Goal: Task Accomplishment & Management: Complete application form

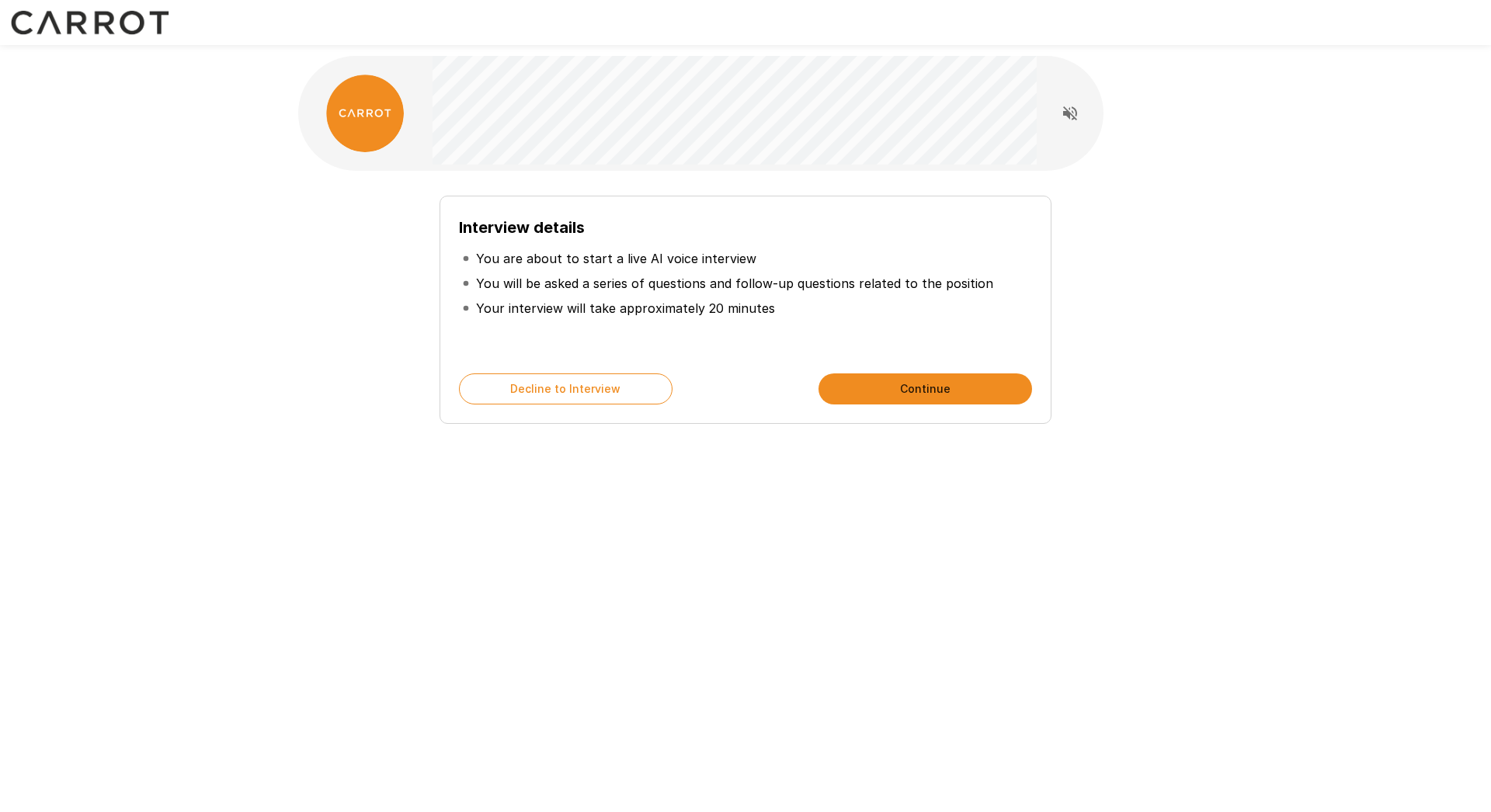
click at [588, 500] on div "Interview details You are about to start a live AI voice interview You will be …" at bounding box center [745, 276] width 932 height 554
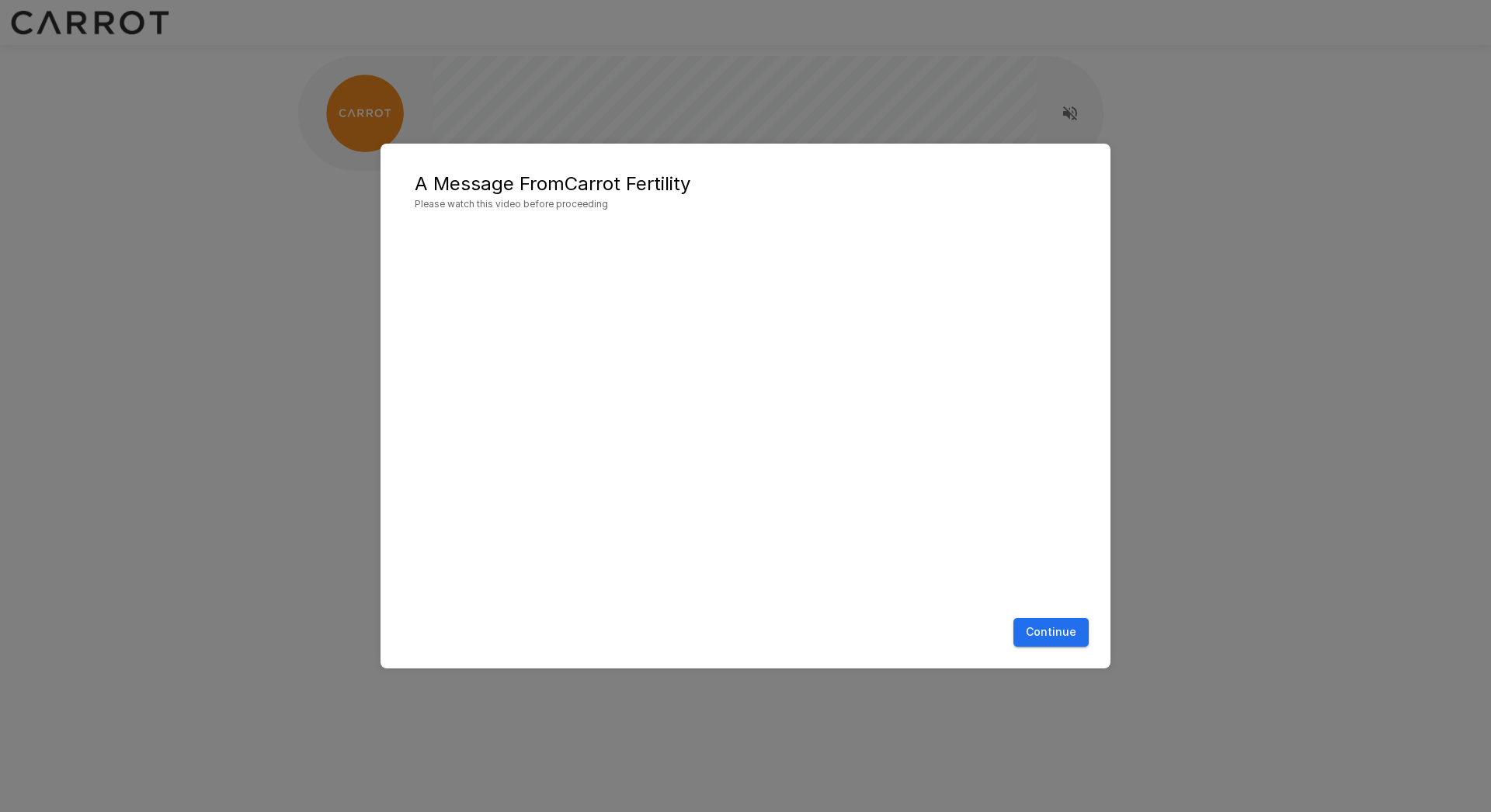
click at [1067, 640] on button "Continue" at bounding box center [1051, 632] width 75 height 29
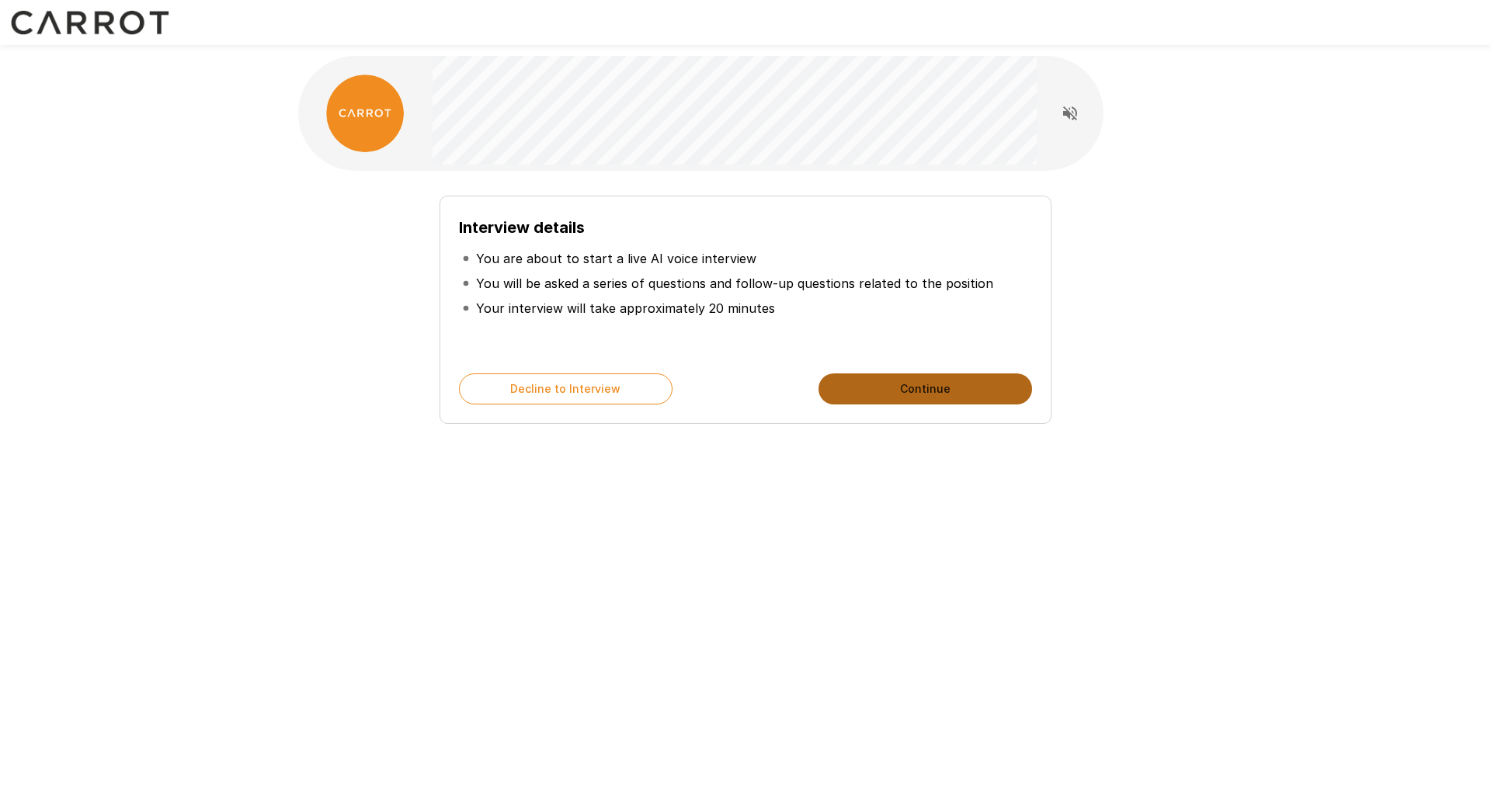
click at [914, 393] on button "Continue" at bounding box center [925, 388] width 214 height 31
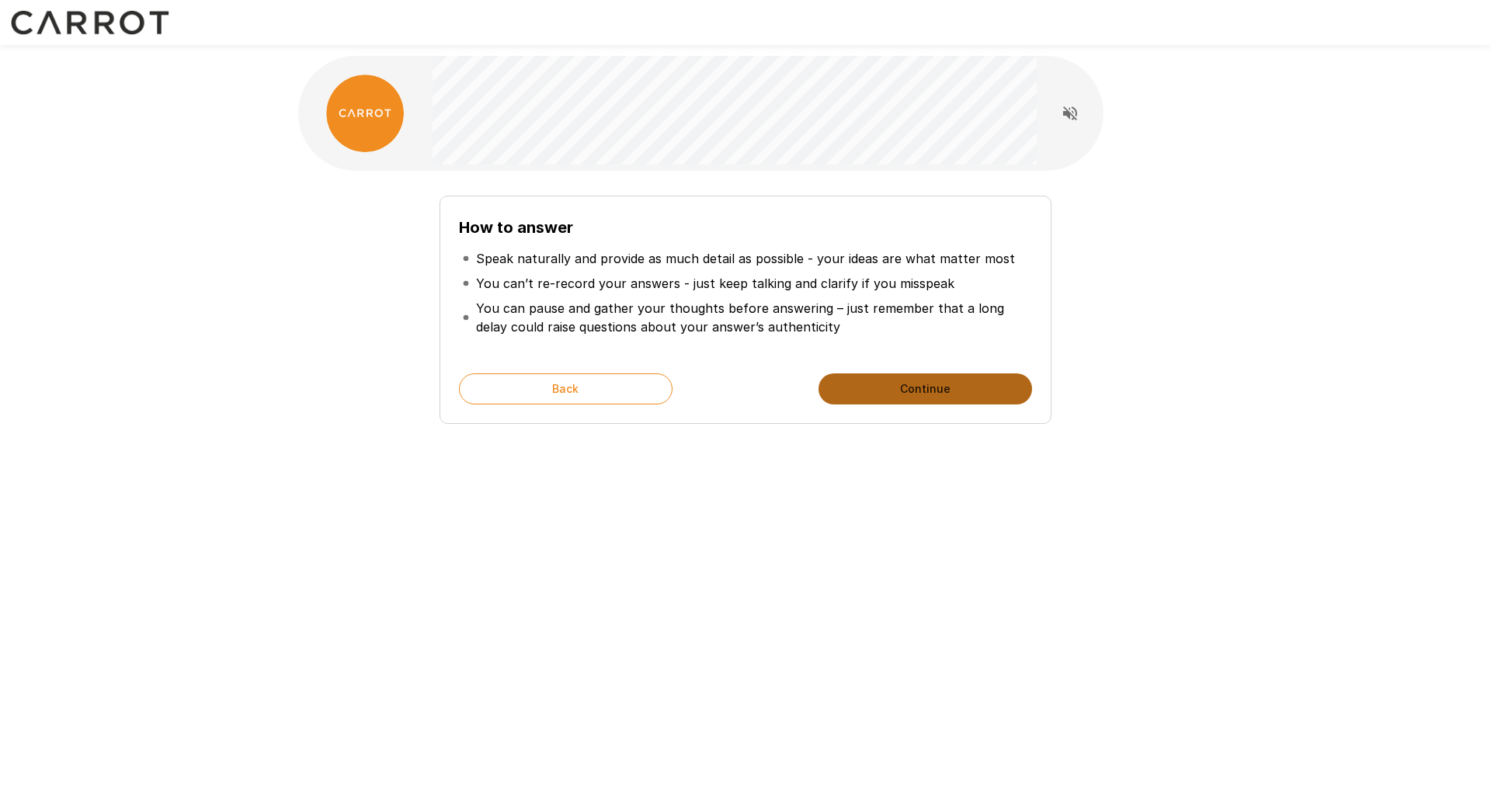
click at [927, 396] on button "Continue" at bounding box center [925, 388] width 214 height 31
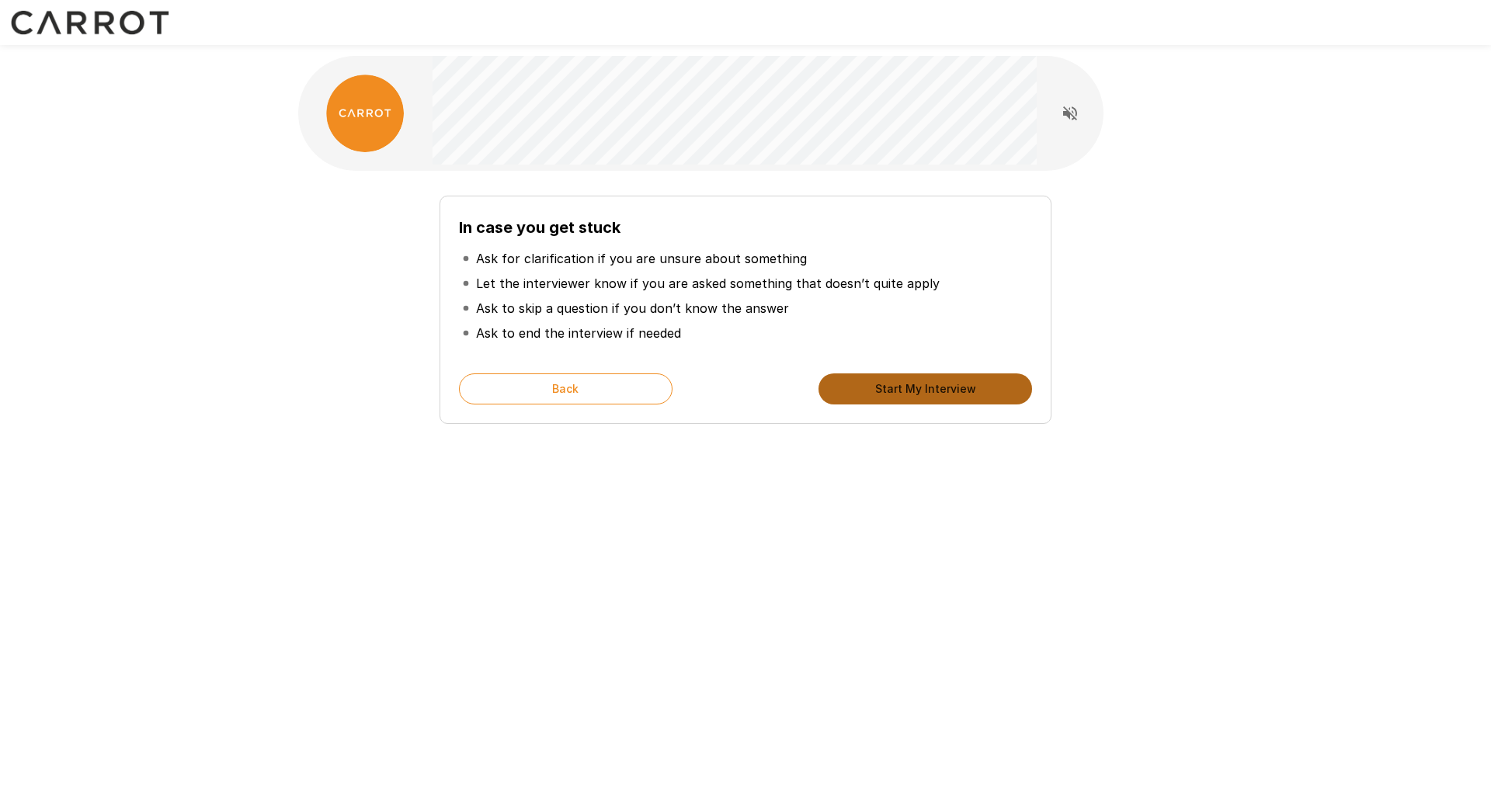
drag, startPoint x: 927, startPoint y: 396, endPoint x: 916, endPoint y: 416, distance: 22.8
click at [927, 396] on button "Start My Interview" at bounding box center [925, 388] width 214 height 31
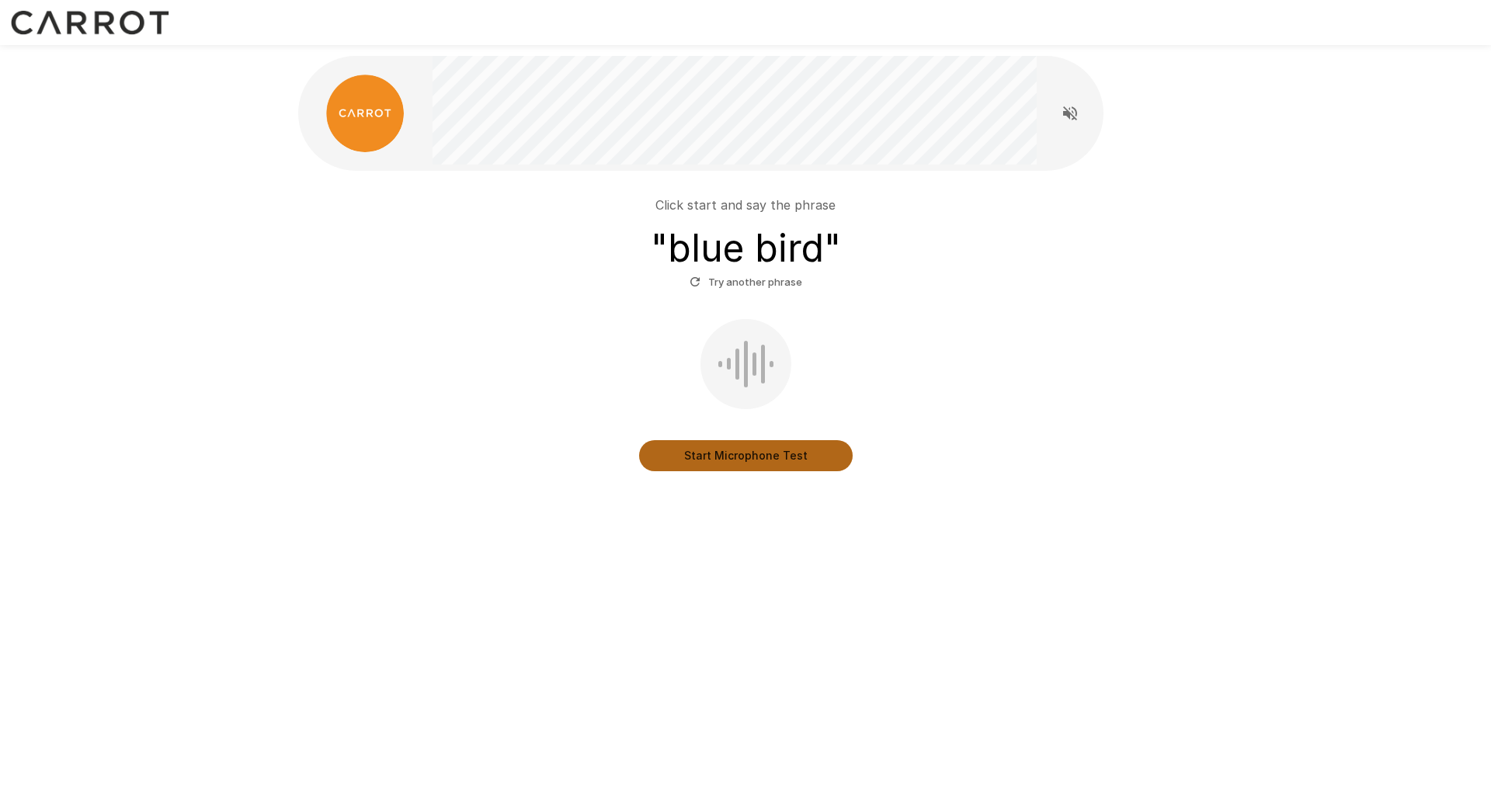
click at [755, 458] on button "Start Microphone Test" at bounding box center [746, 455] width 214 height 31
click at [755, 458] on button "Stop & Submit" at bounding box center [746, 455] width 214 height 31
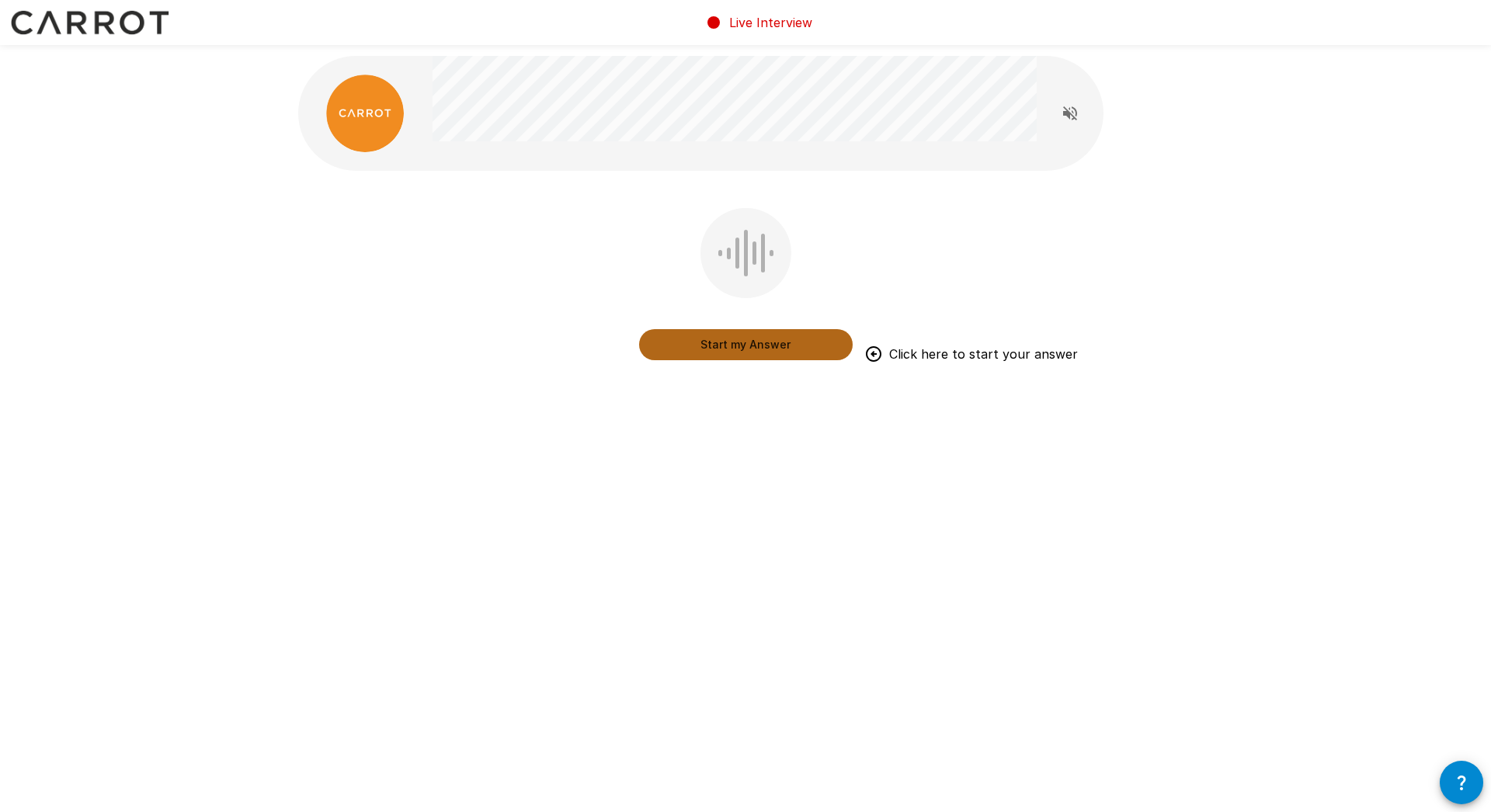
click at [735, 351] on button "Start my Answer" at bounding box center [746, 344] width 214 height 31
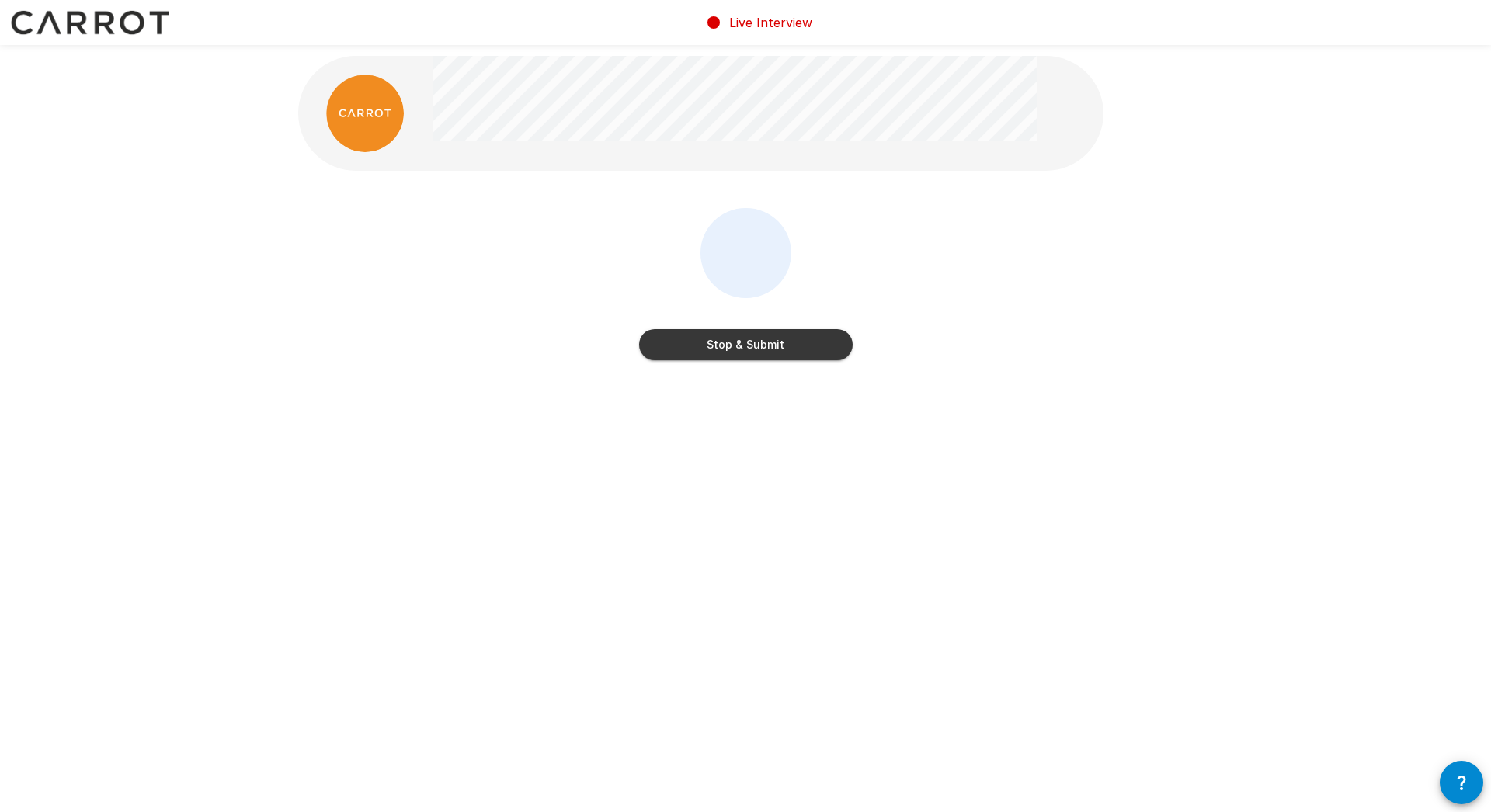
click at [757, 347] on button "Stop & Submit" at bounding box center [746, 344] width 214 height 31
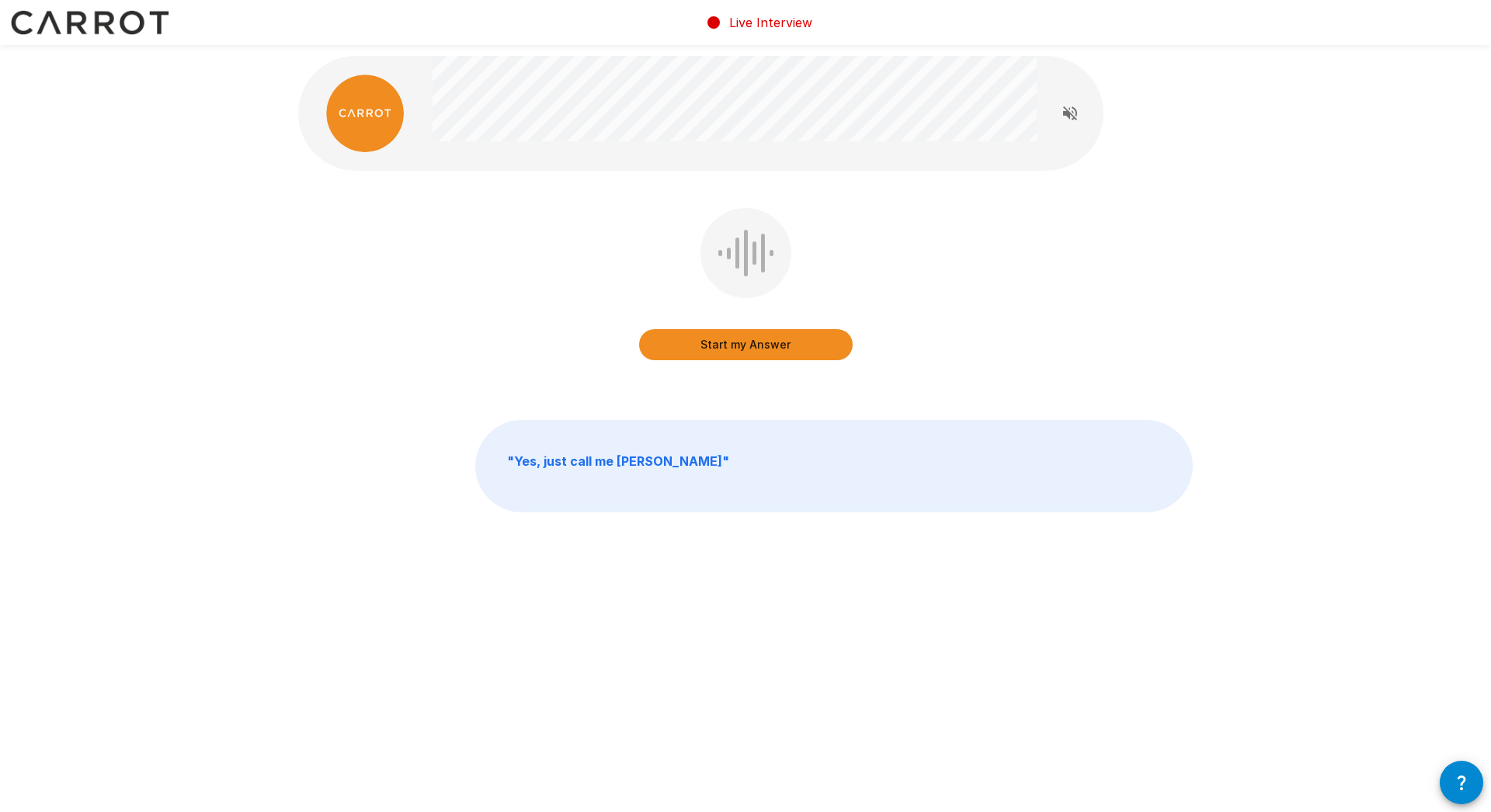
click at [748, 351] on button "Start my Answer" at bounding box center [746, 344] width 214 height 31
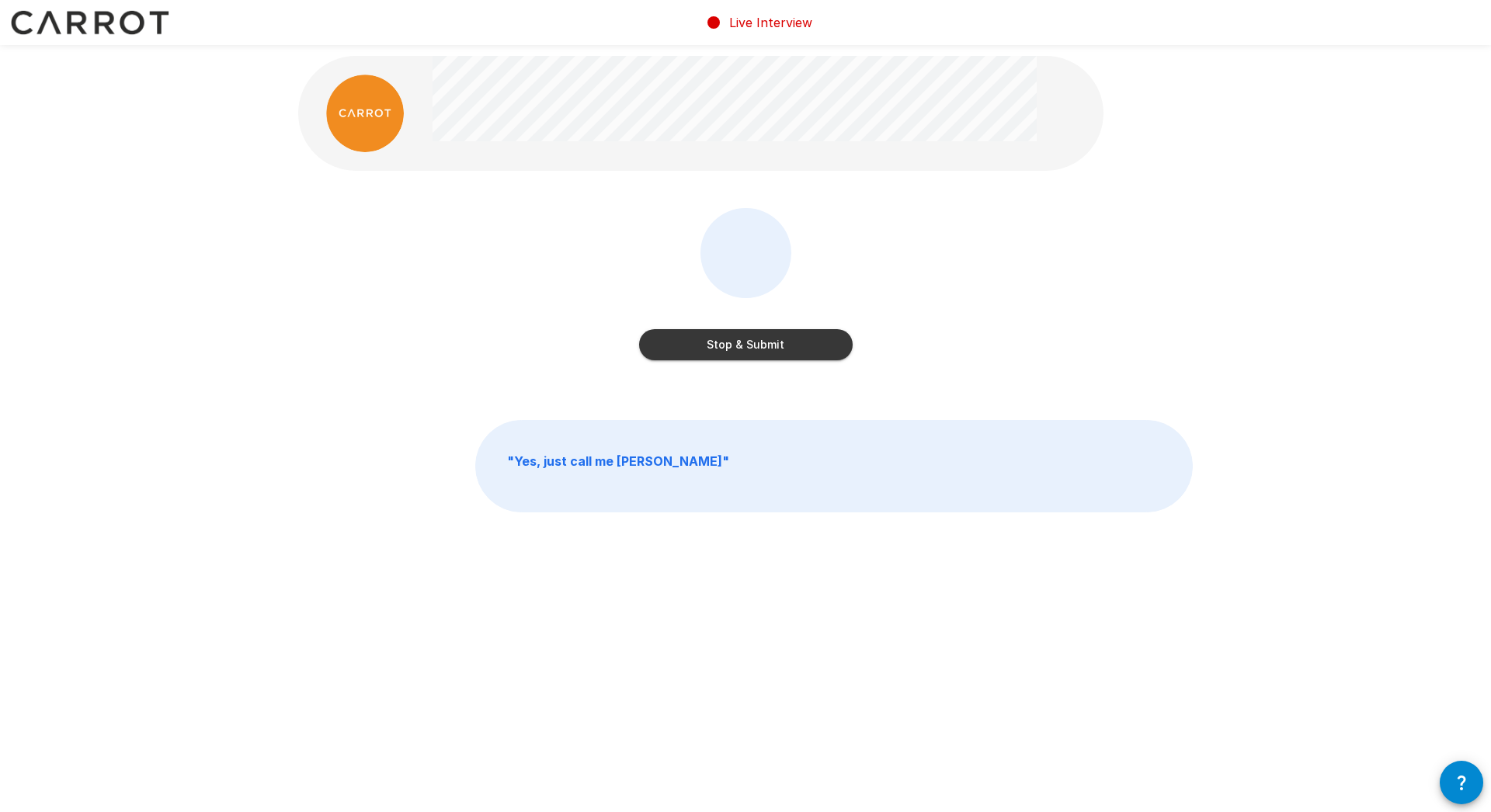
click at [748, 351] on button "Stop & Submit" at bounding box center [746, 344] width 214 height 31
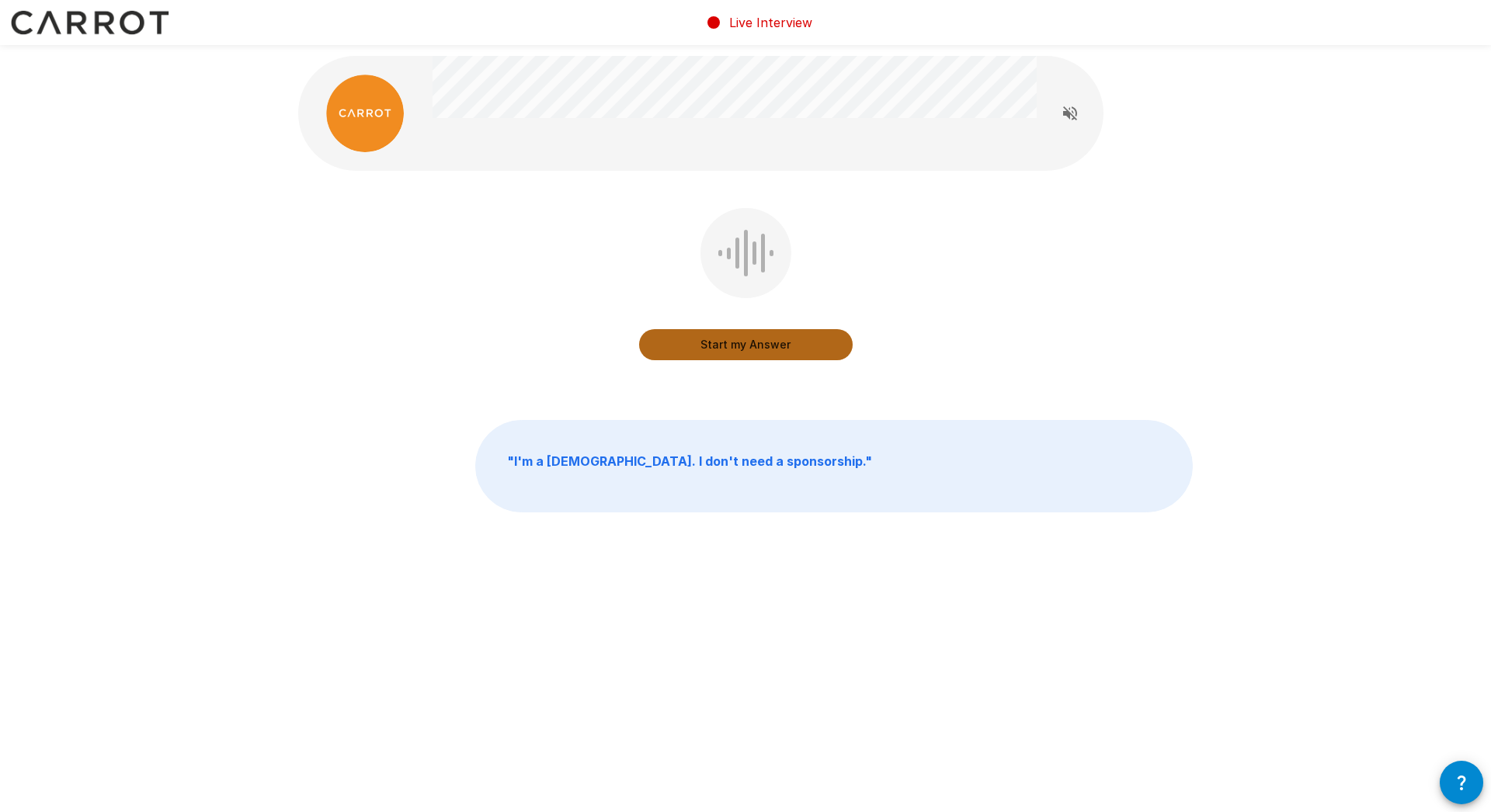
click at [746, 344] on button "Start my Answer" at bounding box center [746, 344] width 214 height 31
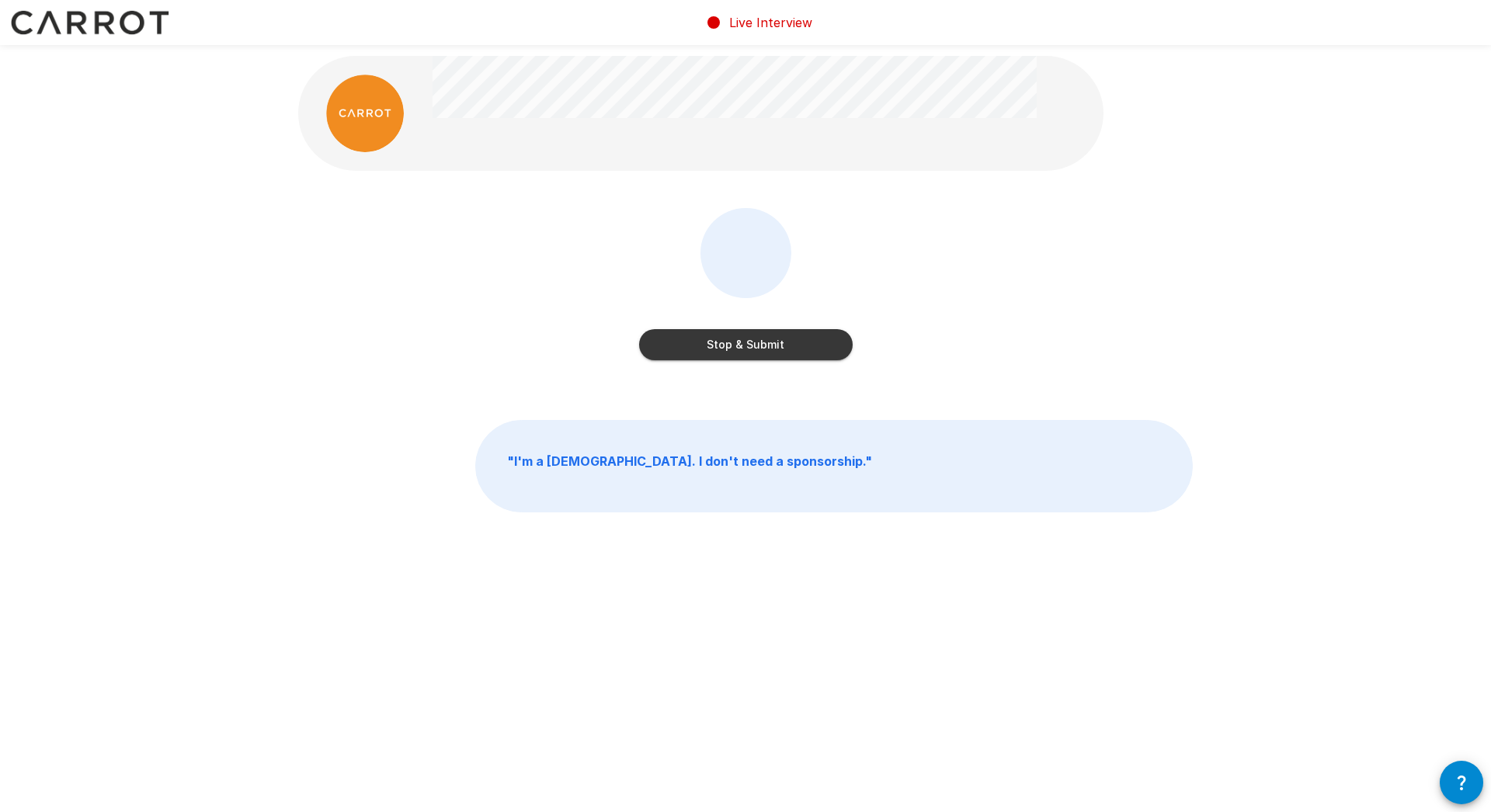
click at [755, 348] on button "Stop & Submit" at bounding box center [746, 344] width 214 height 31
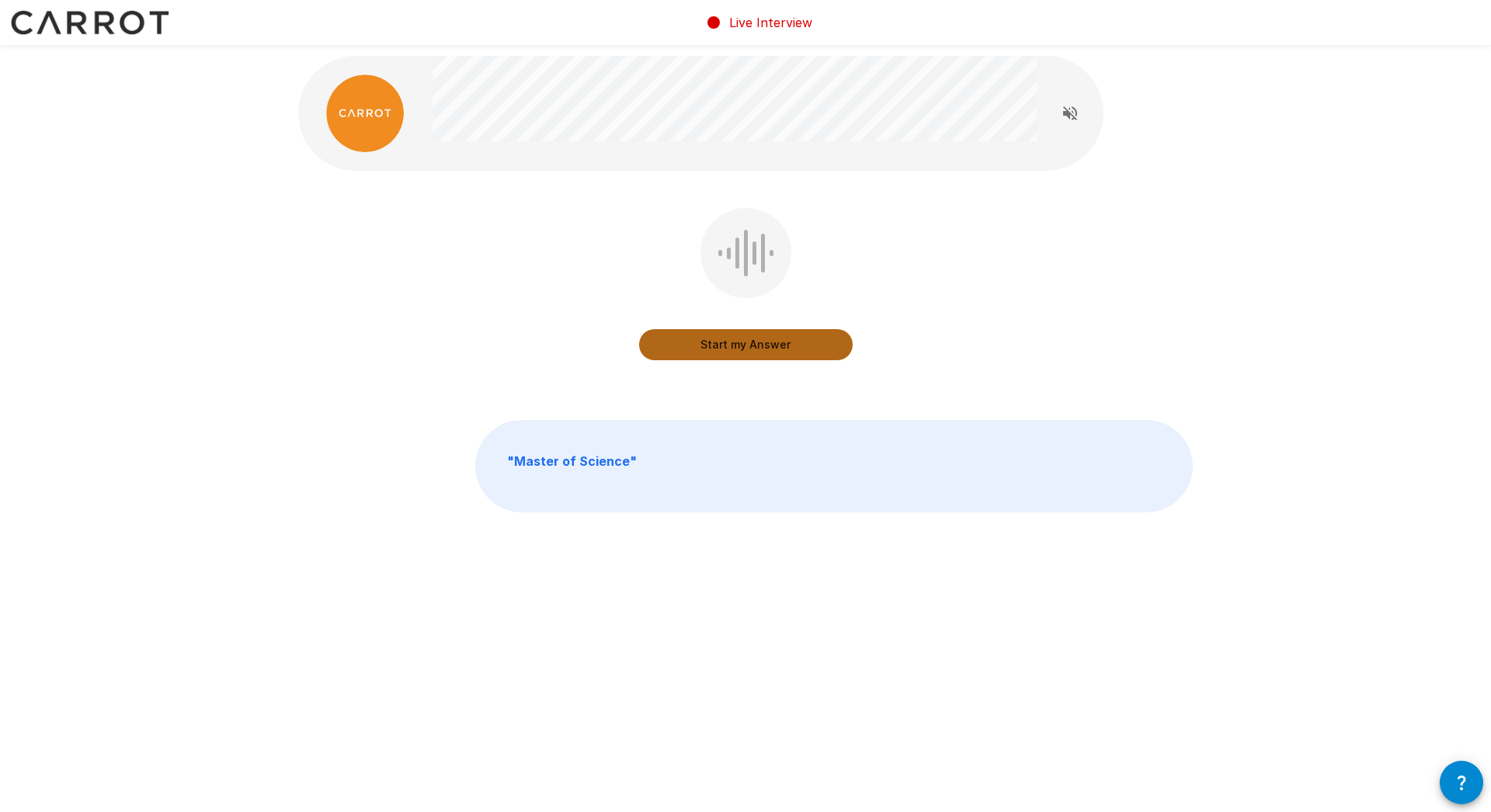
click at [755, 347] on button "Start my Answer" at bounding box center [746, 344] width 214 height 31
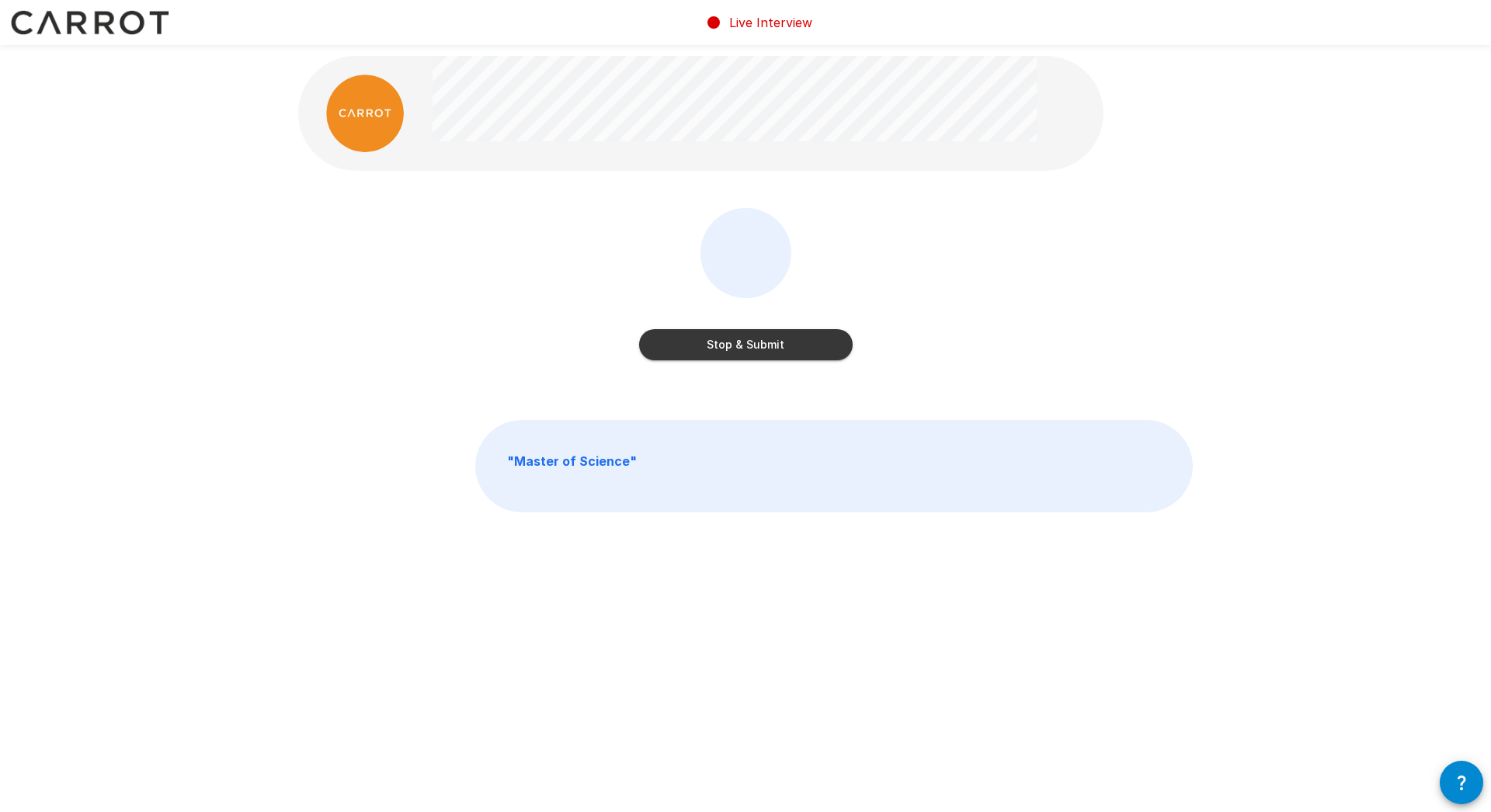
click at [755, 347] on button "Stop & Submit" at bounding box center [746, 344] width 214 height 31
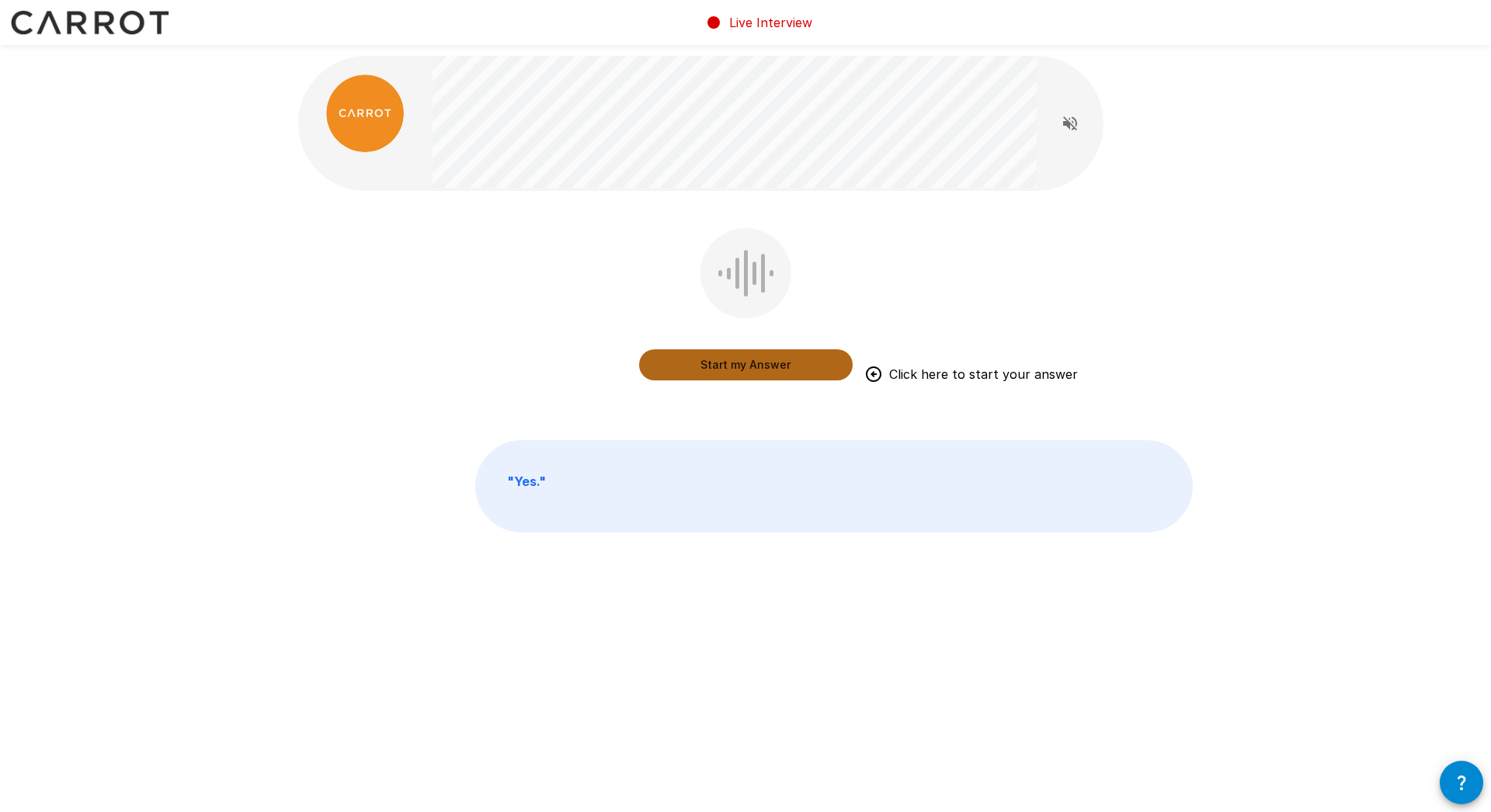
click at [741, 368] on button "Start my Answer" at bounding box center [746, 364] width 214 height 31
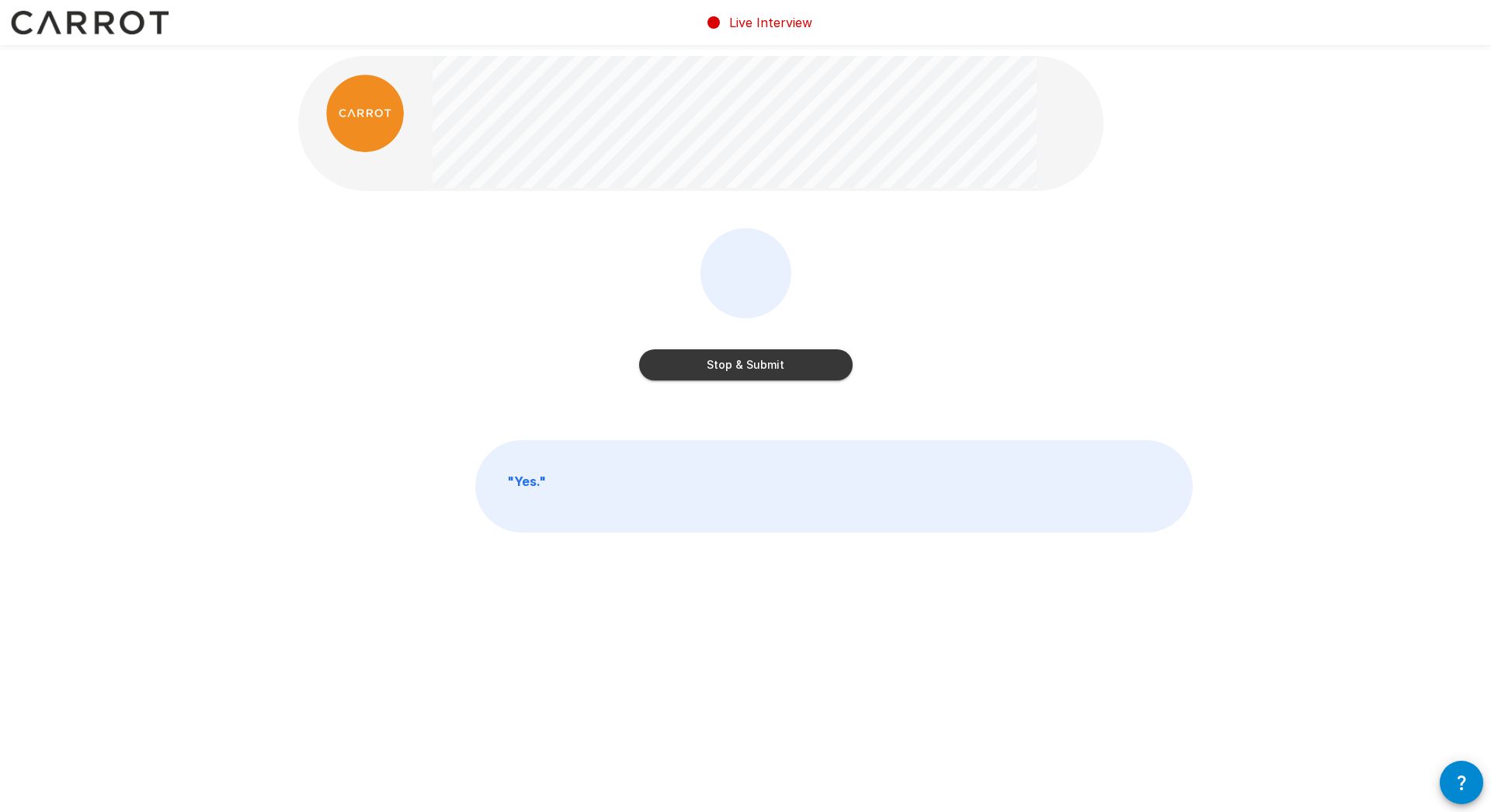
click at [798, 368] on button "Stop & Submit" at bounding box center [746, 364] width 214 height 31
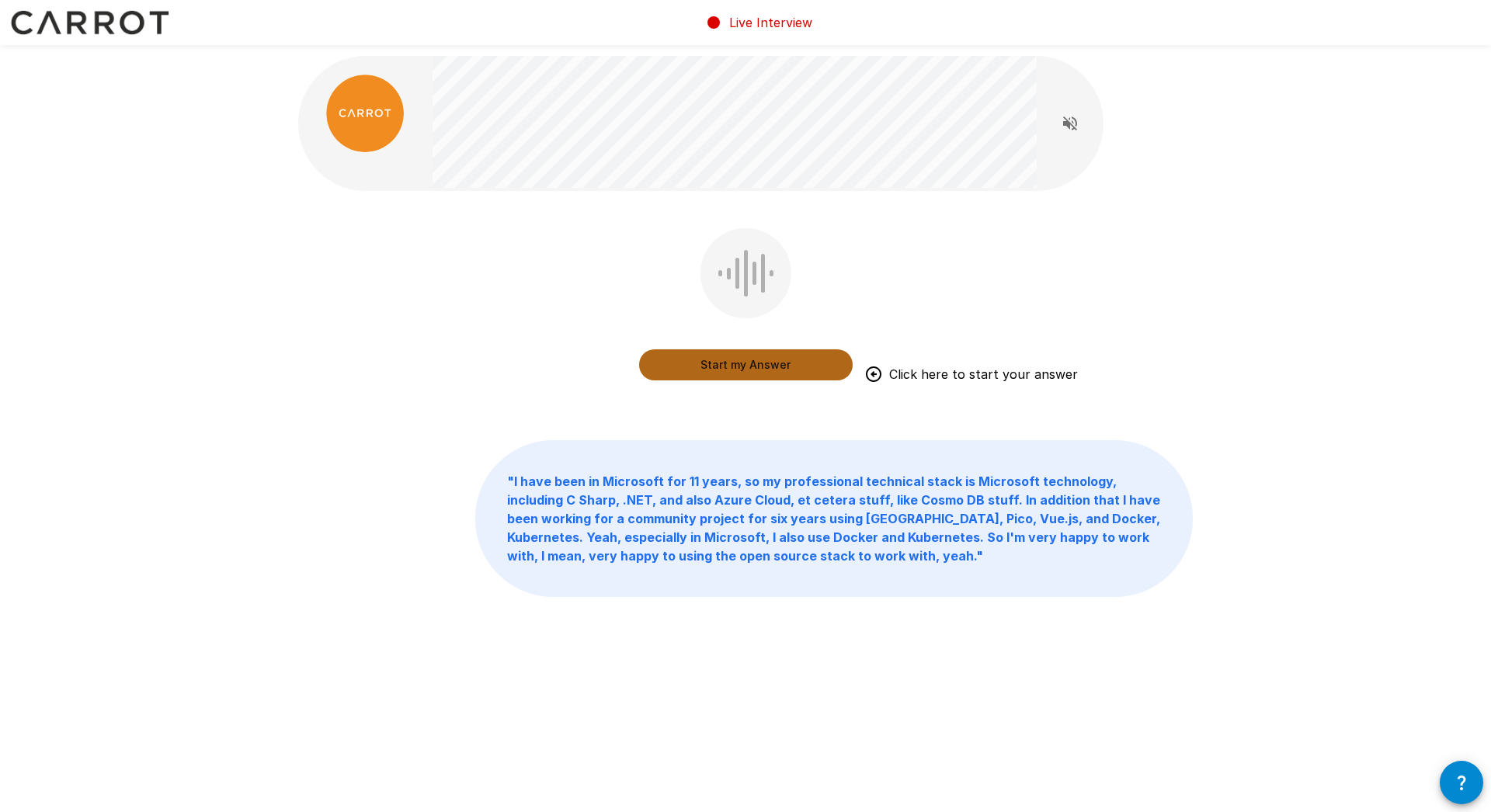
click at [764, 368] on button "Start my Answer" at bounding box center [746, 364] width 214 height 31
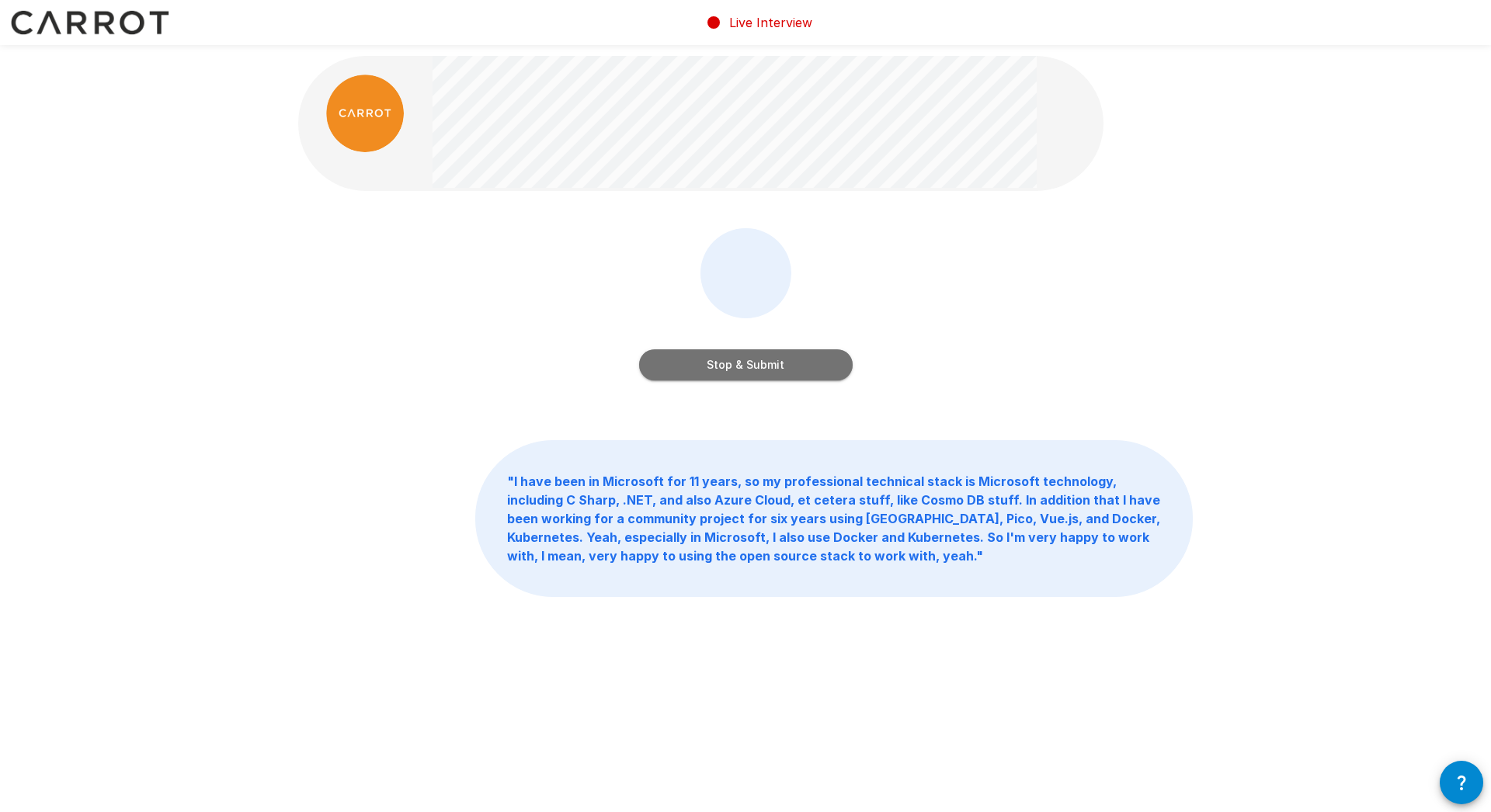
click at [774, 368] on button "Stop & Submit" at bounding box center [746, 364] width 214 height 31
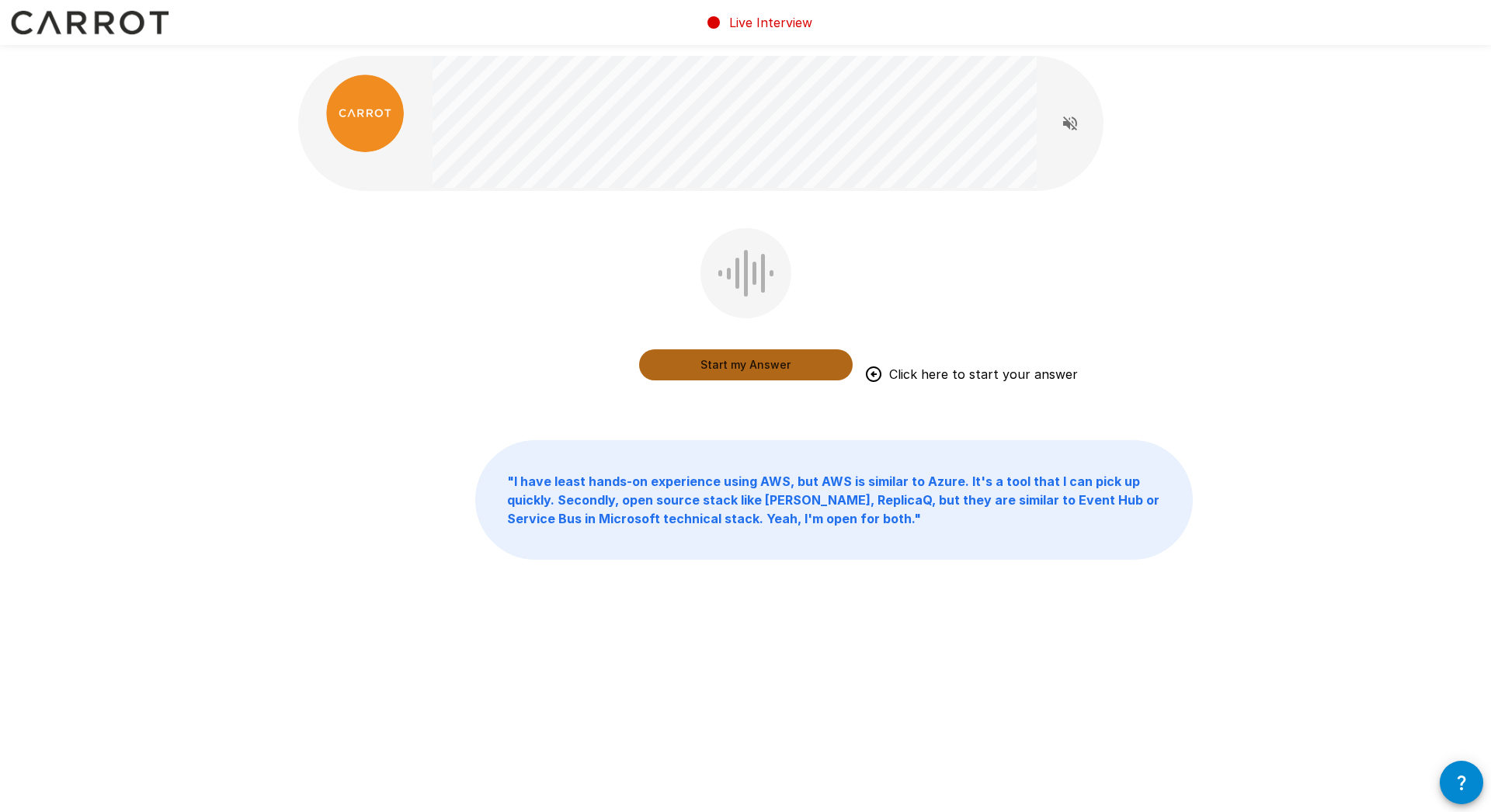
drag, startPoint x: 737, startPoint y: 371, endPoint x: 727, endPoint y: 396, distance: 26.9
click at [737, 370] on button "Start my Answer" at bounding box center [746, 364] width 214 height 31
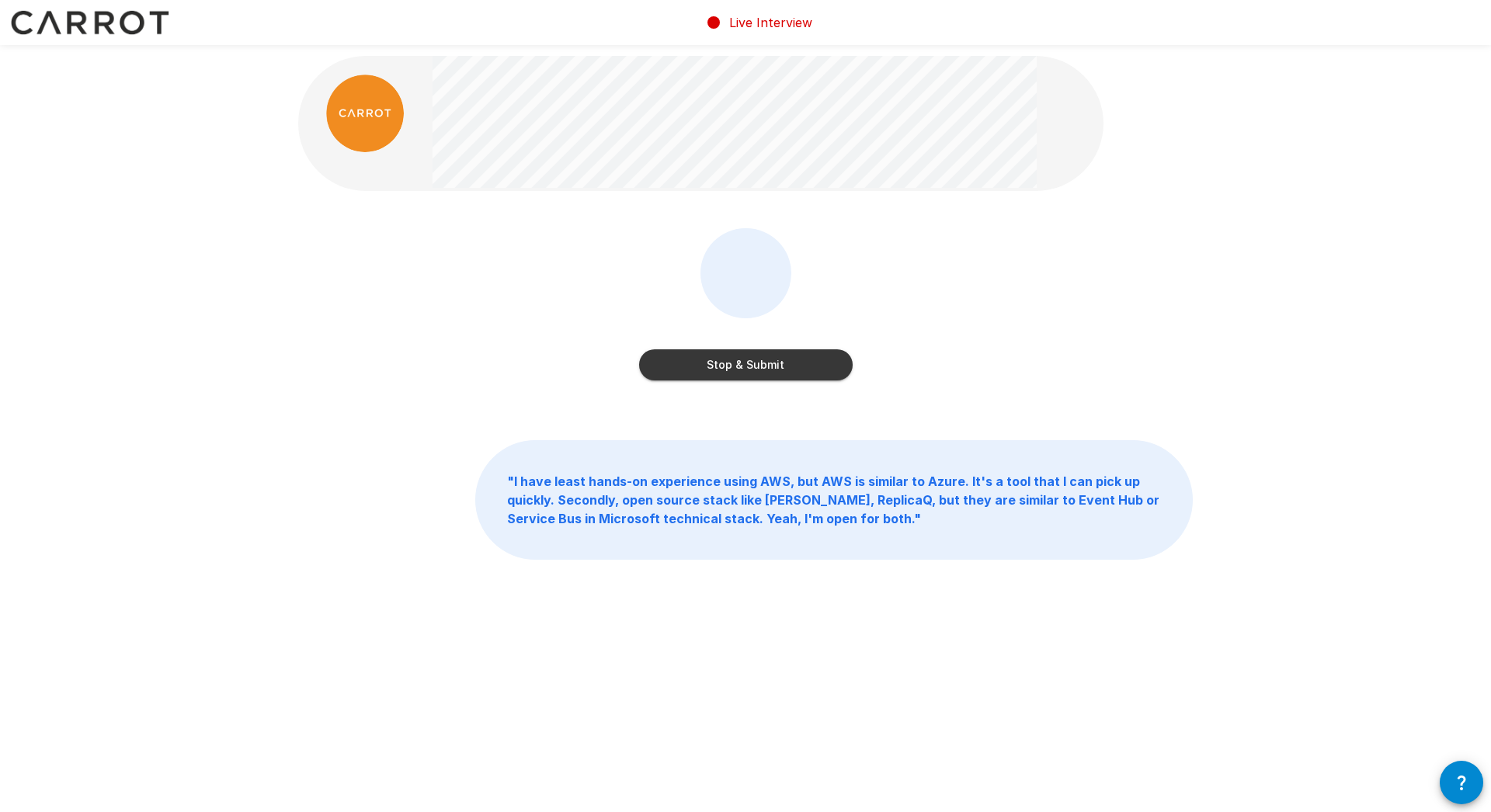
click at [714, 370] on button "Stop & Submit" at bounding box center [746, 364] width 214 height 31
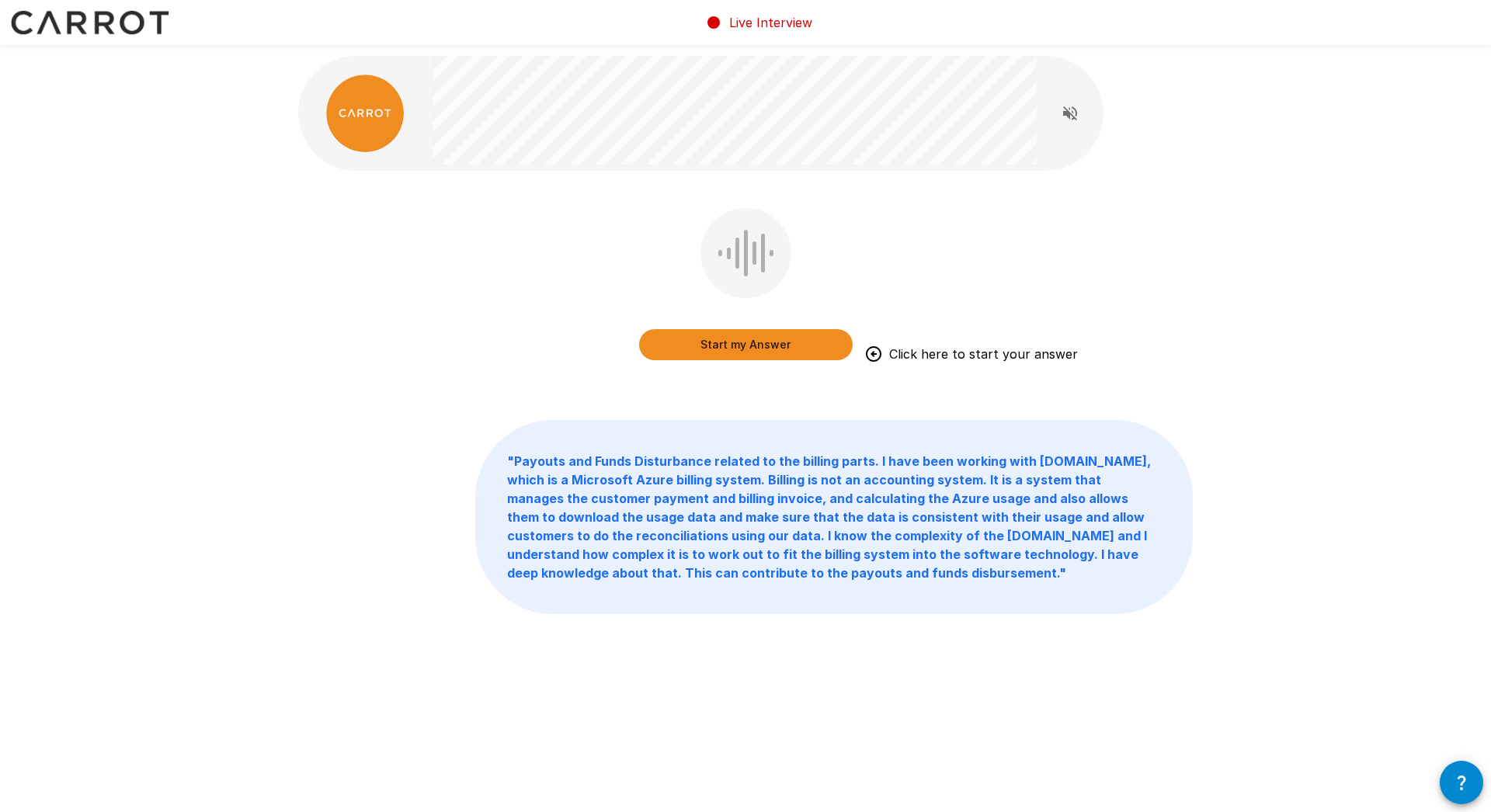
click at [750, 353] on button "Start my Answer" at bounding box center [746, 344] width 214 height 31
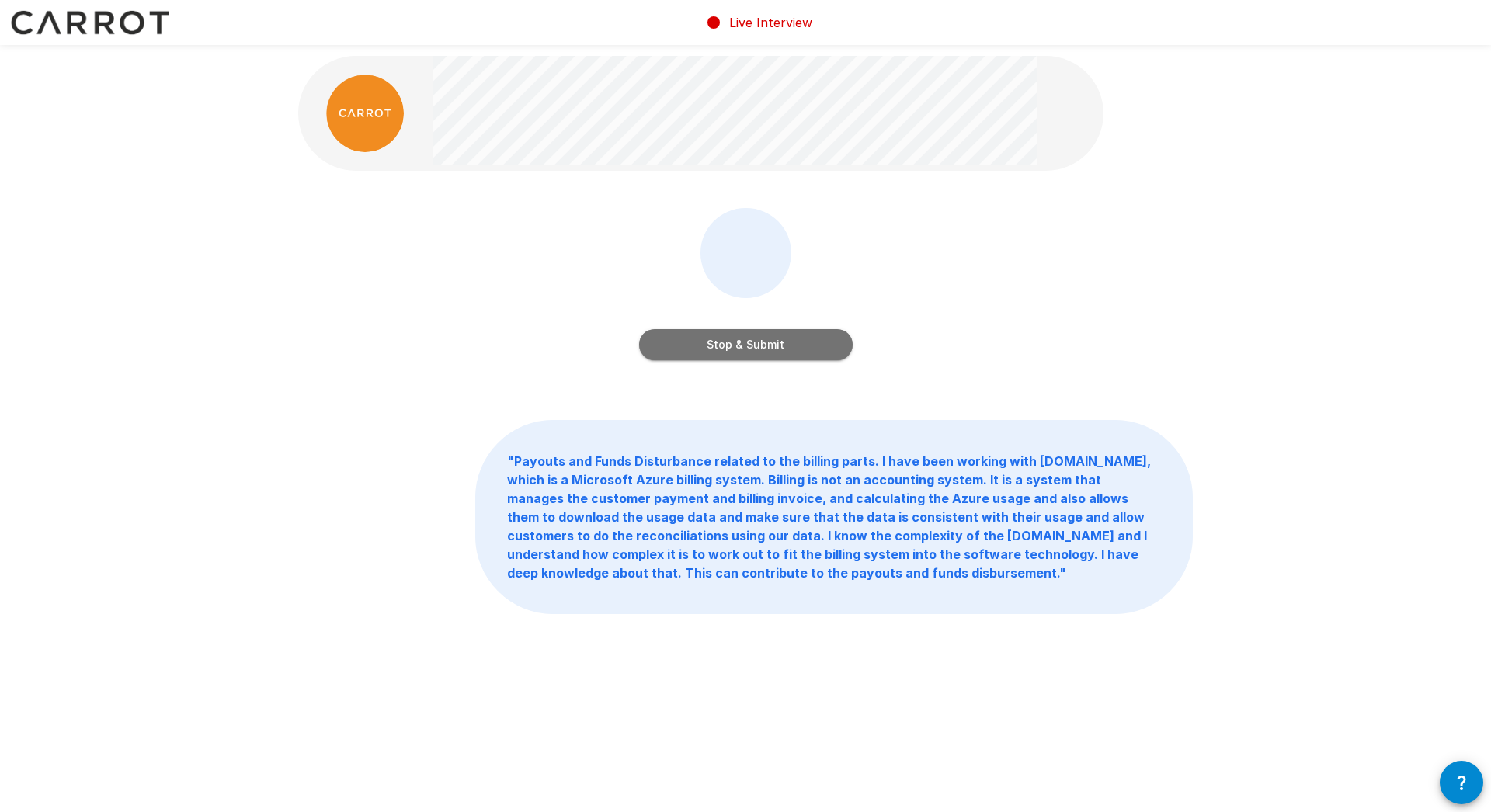
click at [734, 354] on button "Stop & Submit" at bounding box center [746, 344] width 214 height 31
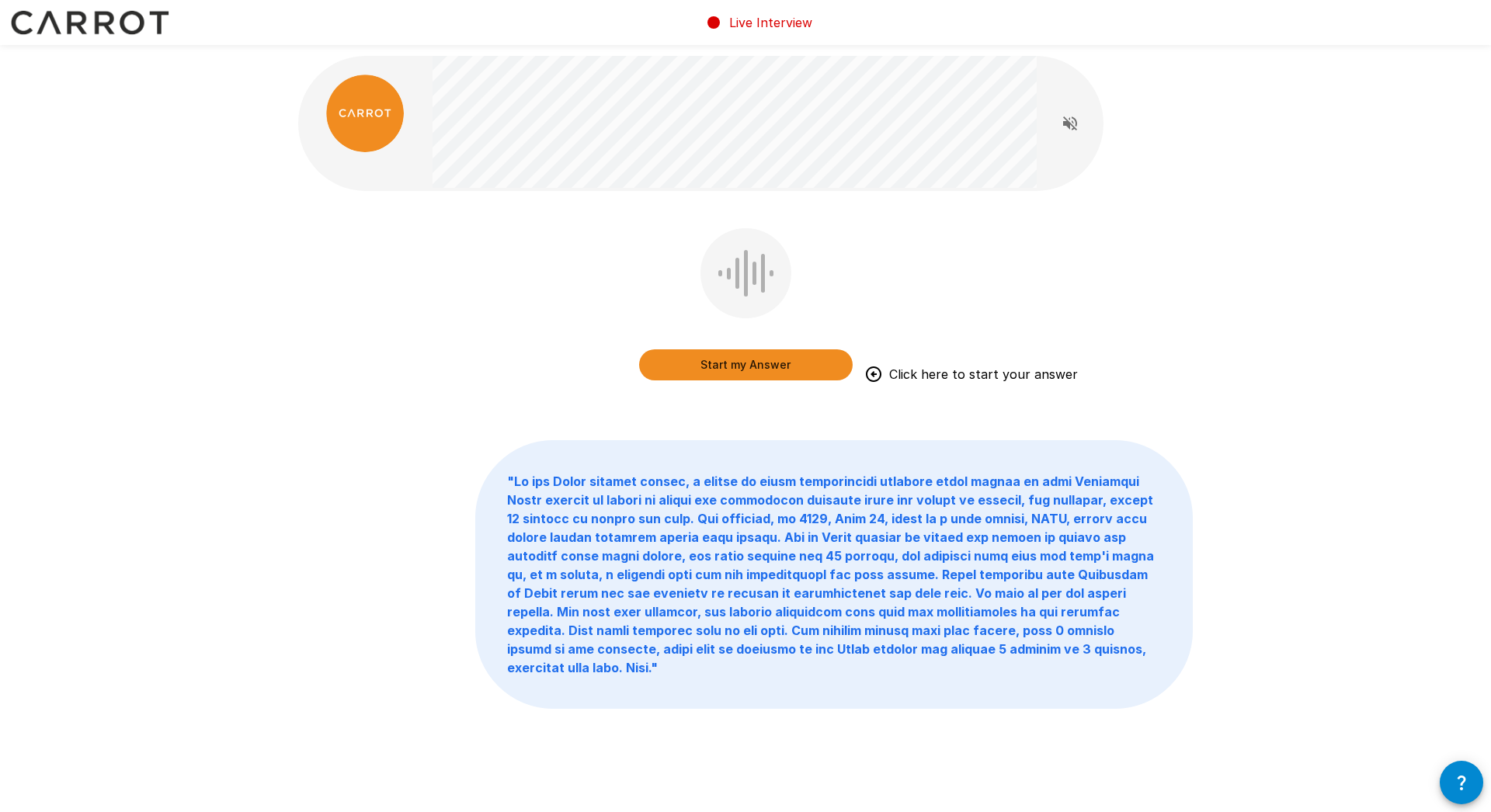
click at [742, 368] on button "Start my Answer" at bounding box center [746, 364] width 214 height 31
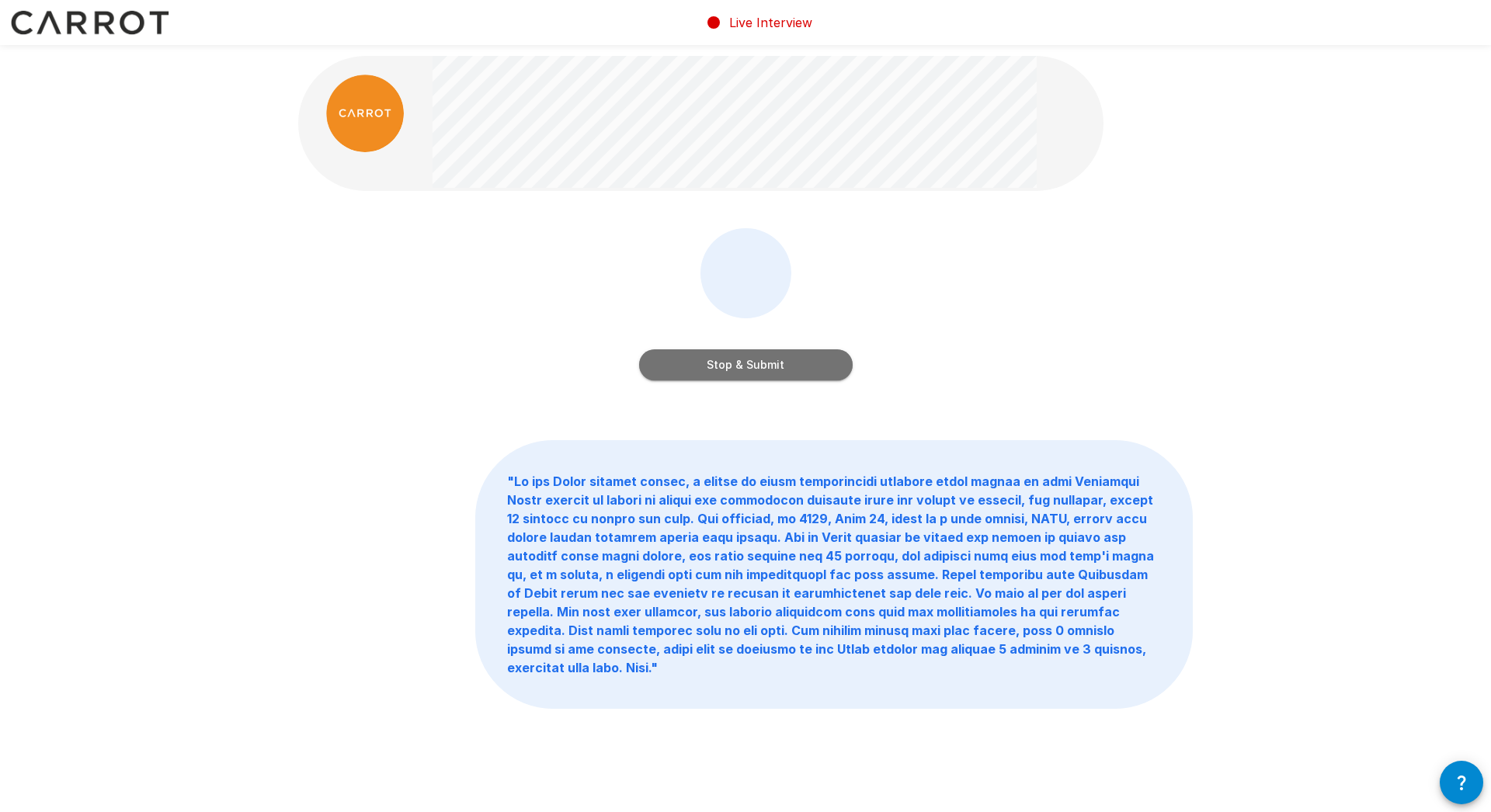
click at [746, 371] on button "Stop & Submit" at bounding box center [746, 364] width 214 height 31
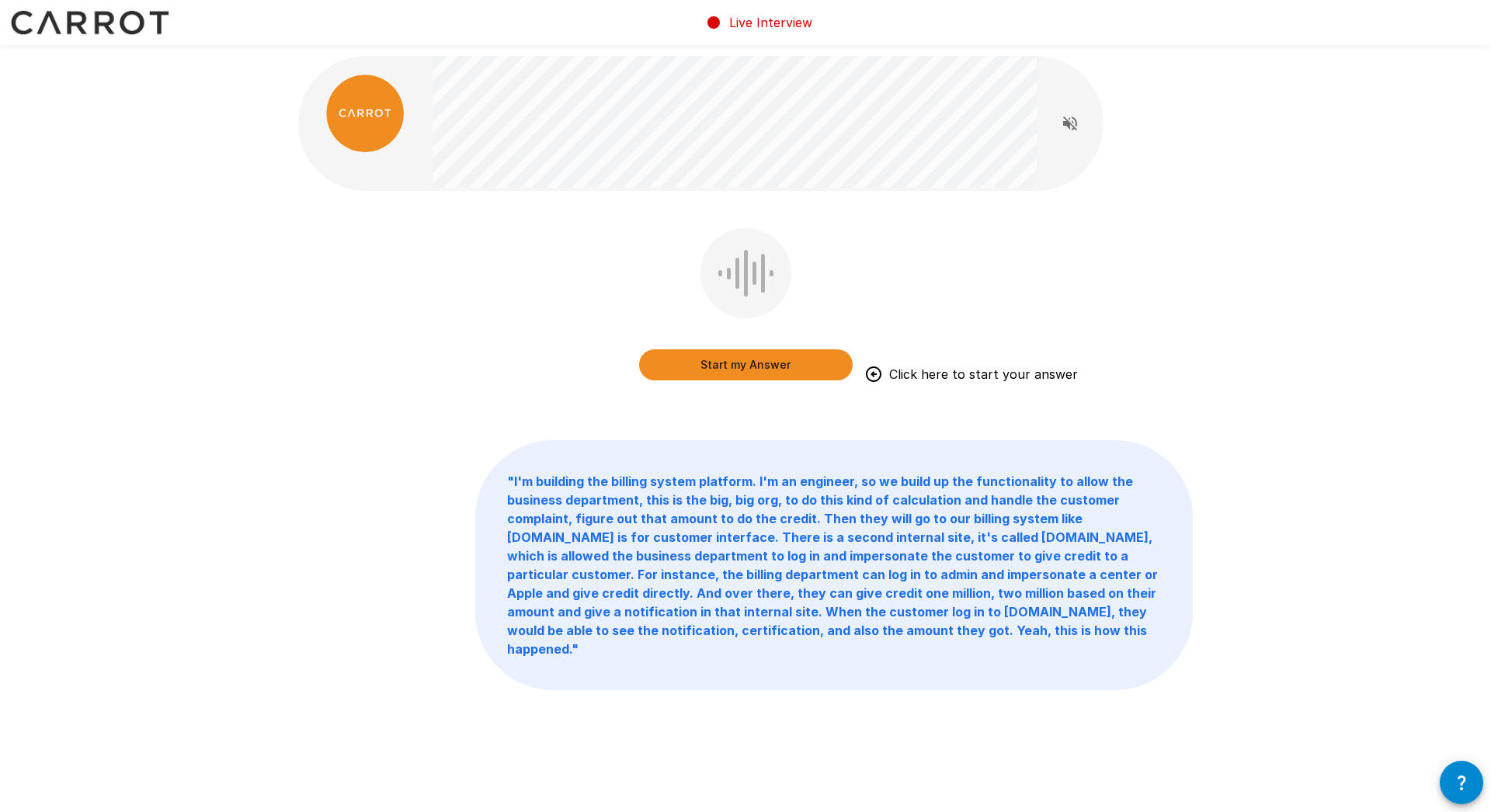
click at [728, 371] on button "Start my Answer" at bounding box center [746, 364] width 214 height 31
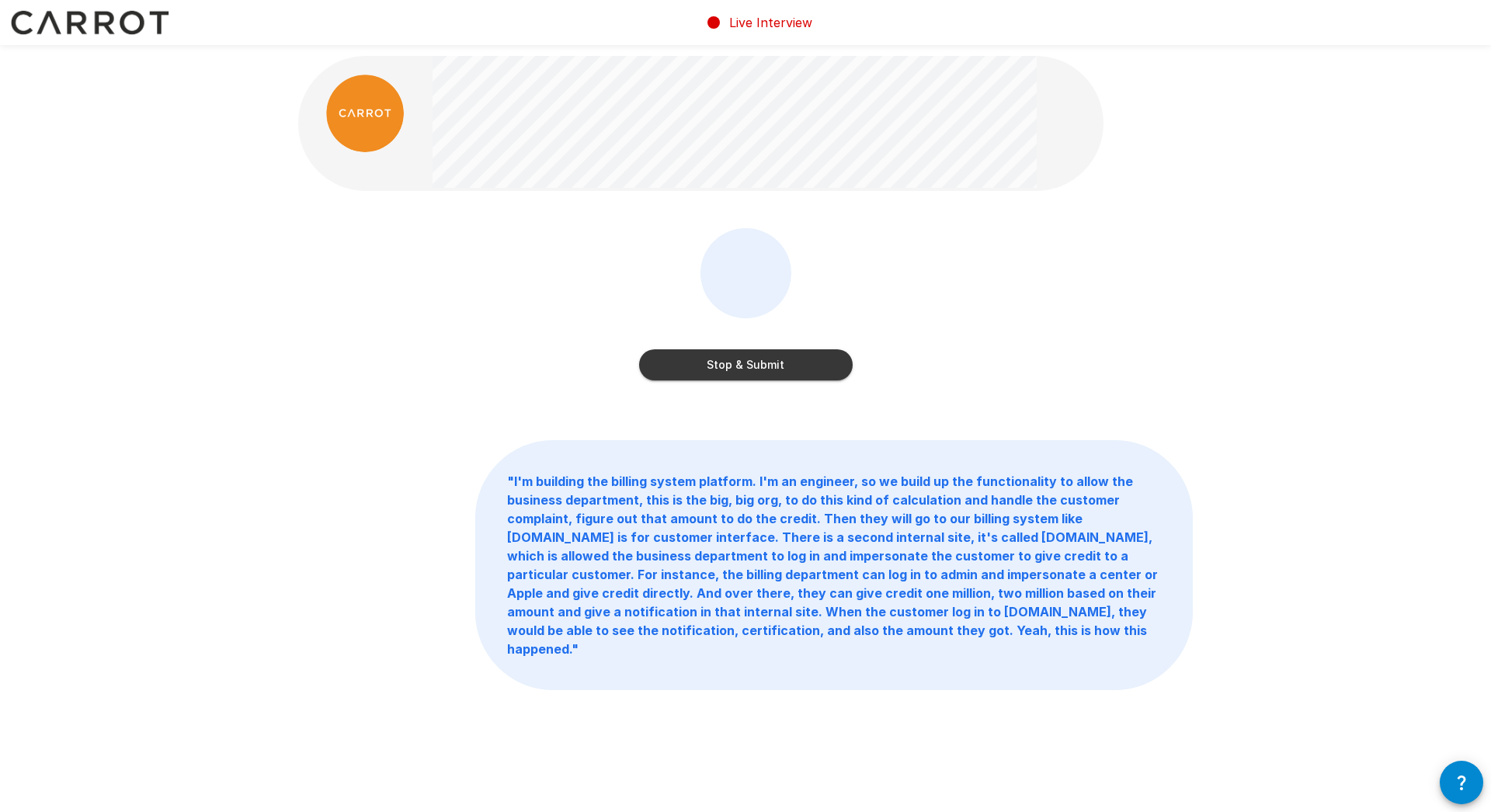
click at [738, 360] on button "Stop & Submit" at bounding box center [746, 364] width 214 height 31
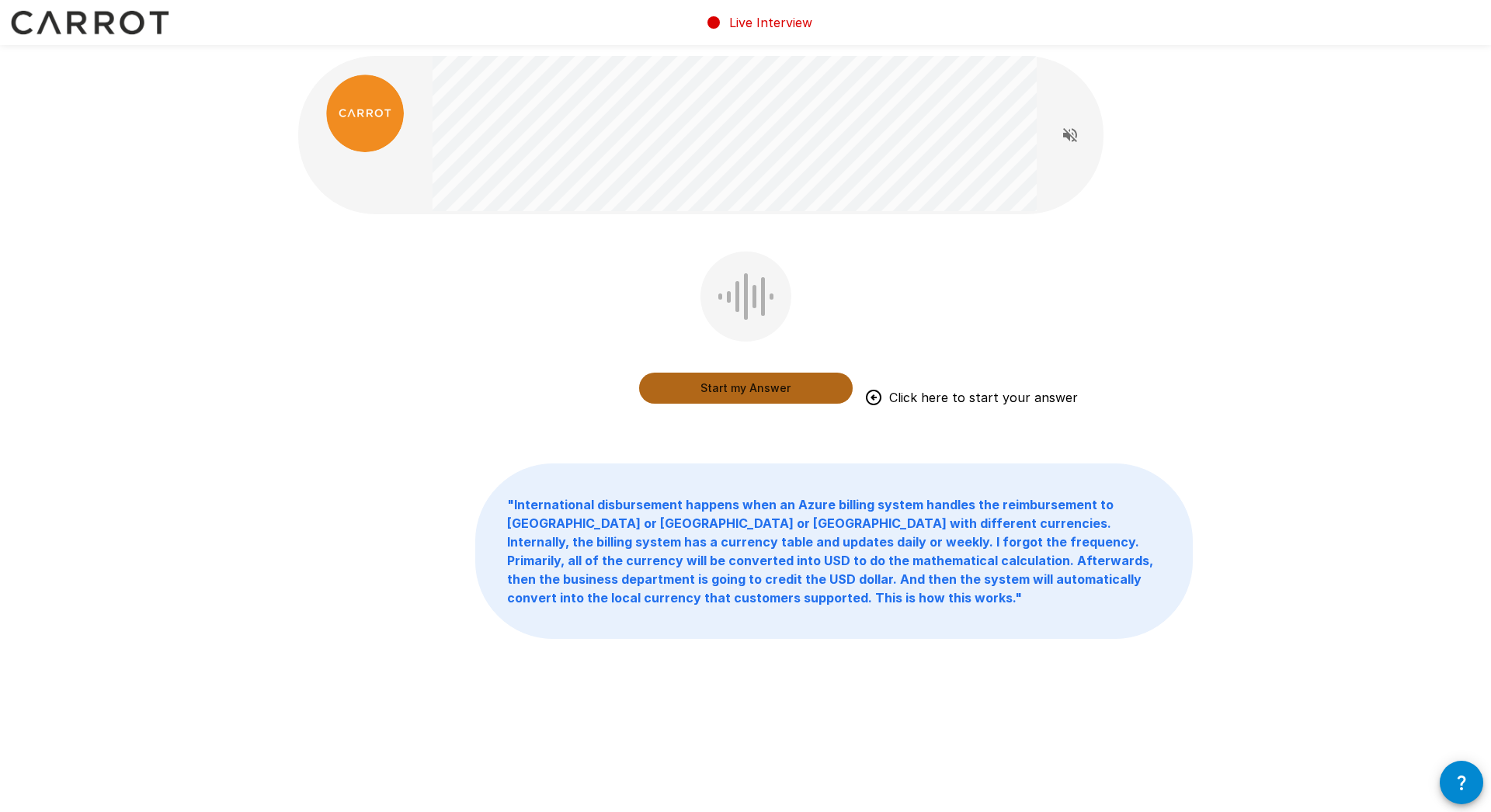
click at [730, 396] on button "Start my Answer" at bounding box center [746, 388] width 214 height 31
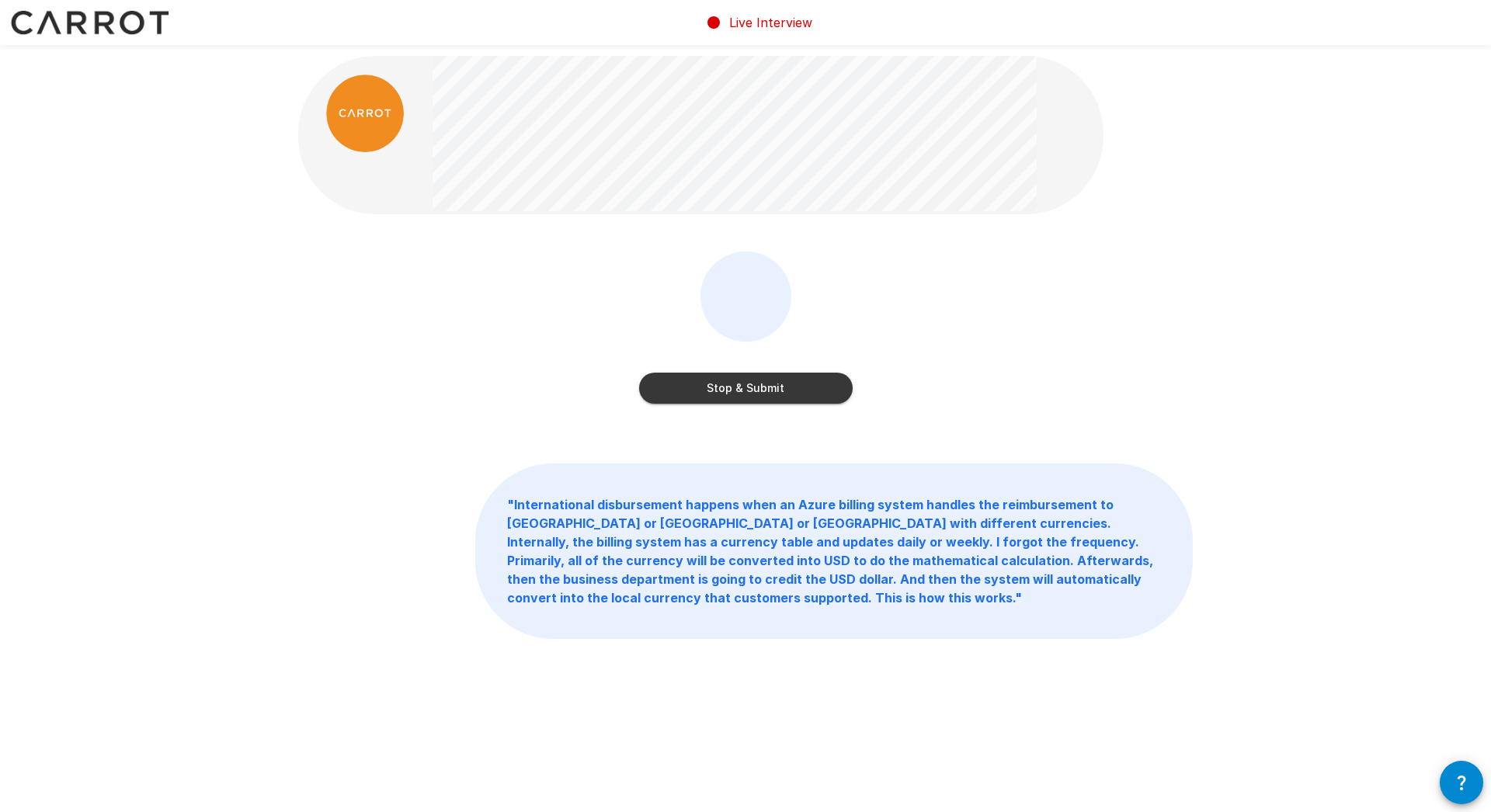
click at [759, 394] on button "Stop & Submit" at bounding box center [746, 388] width 214 height 31
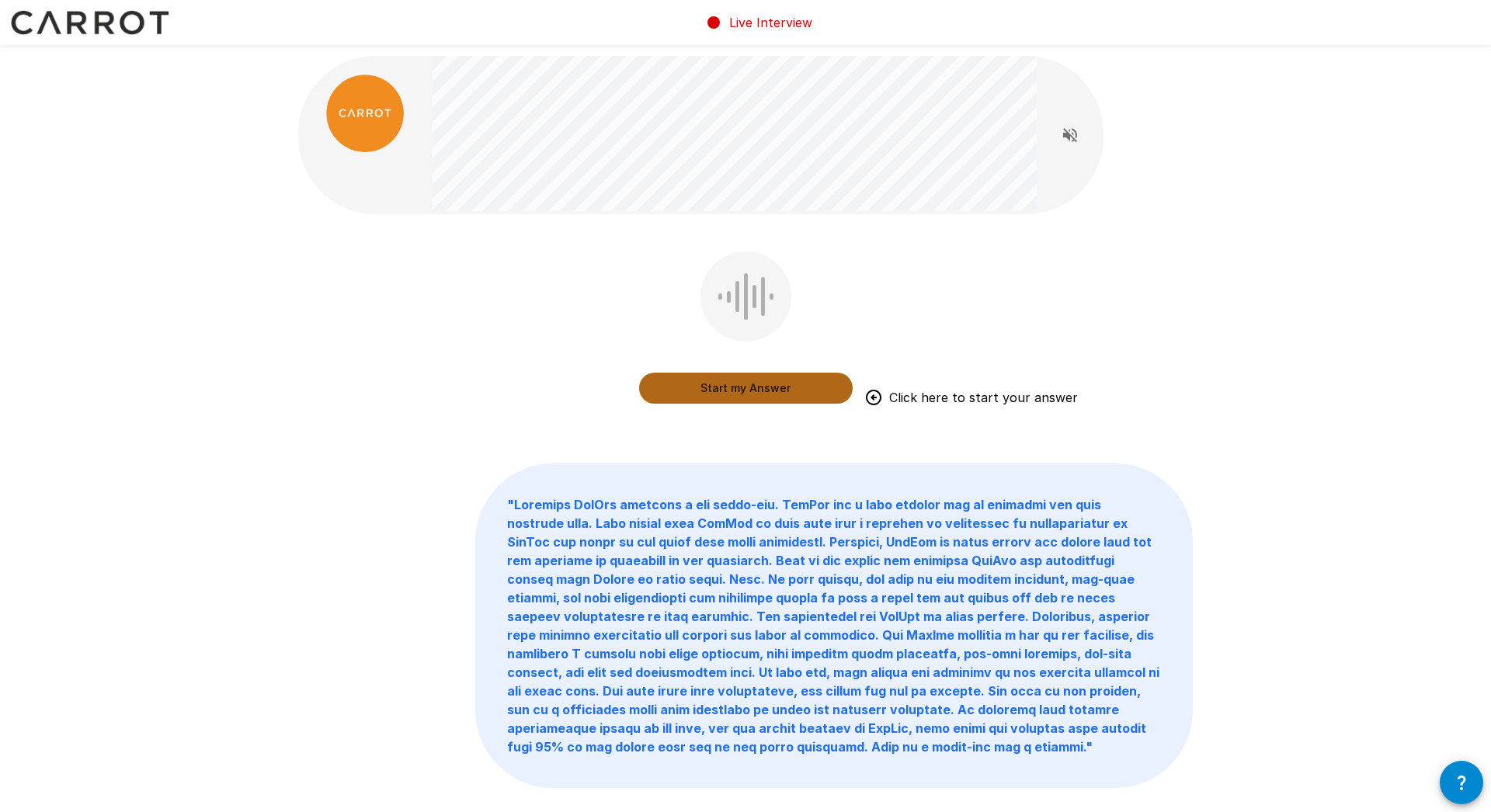
click at [725, 395] on button "Start my Answer" at bounding box center [746, 388] width 214 height 31
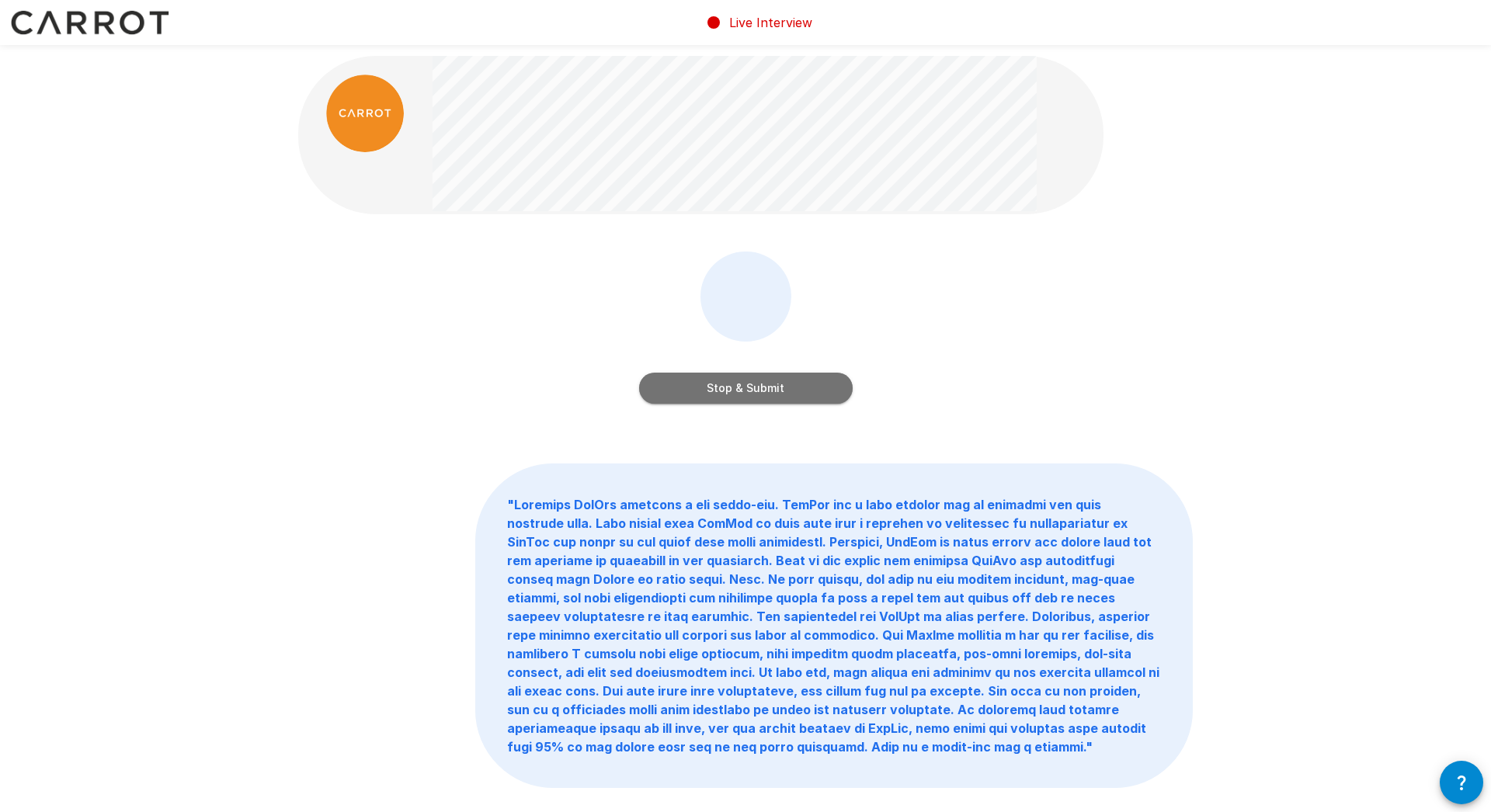
click at [752, 391] on button "Stop & Submit" at bounding box center [746, 388] width 214 height 31
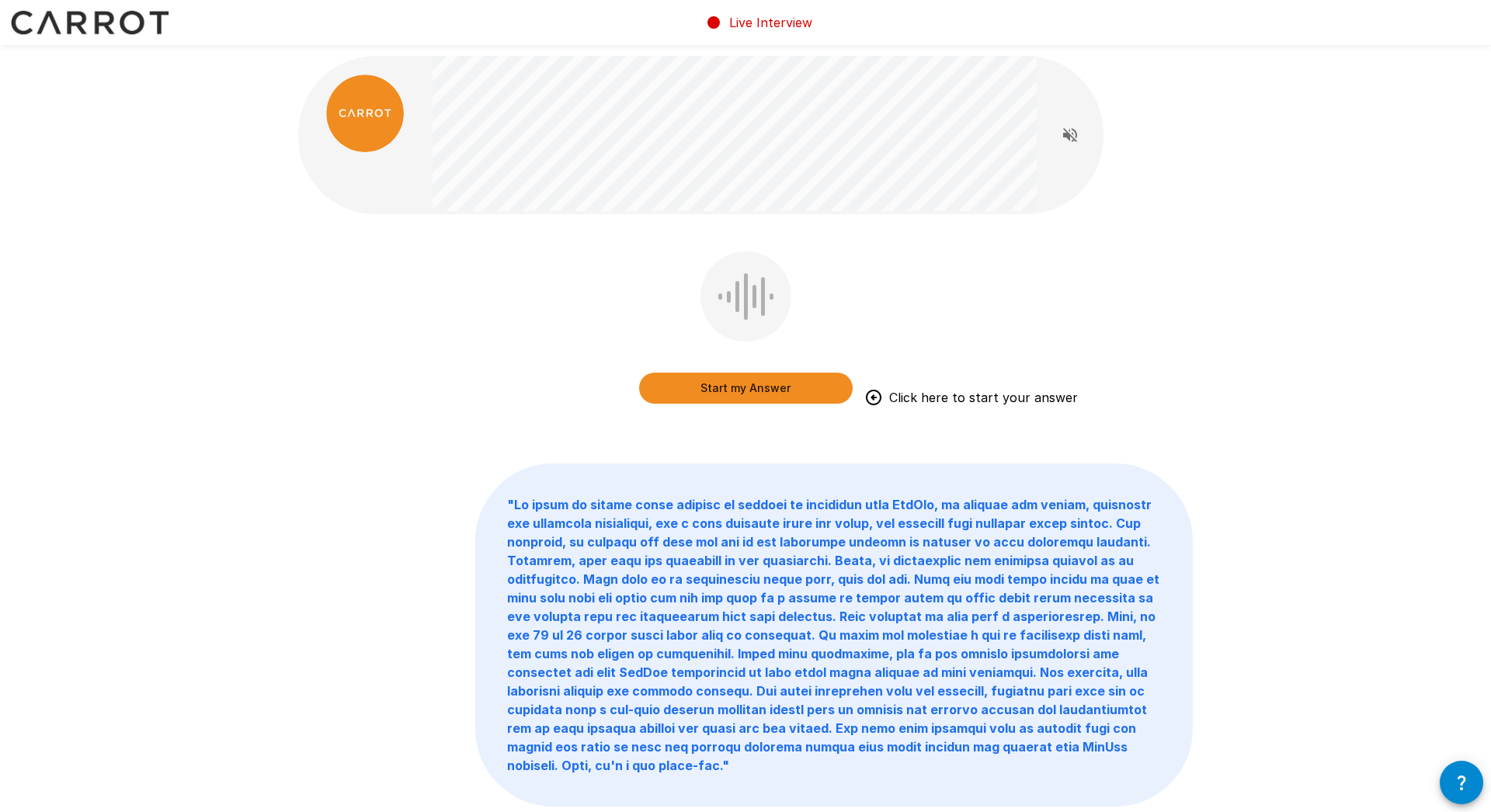
click at [725, 391] on button "Start my Answer" at bounding box center [746, 388] width 214 height 31
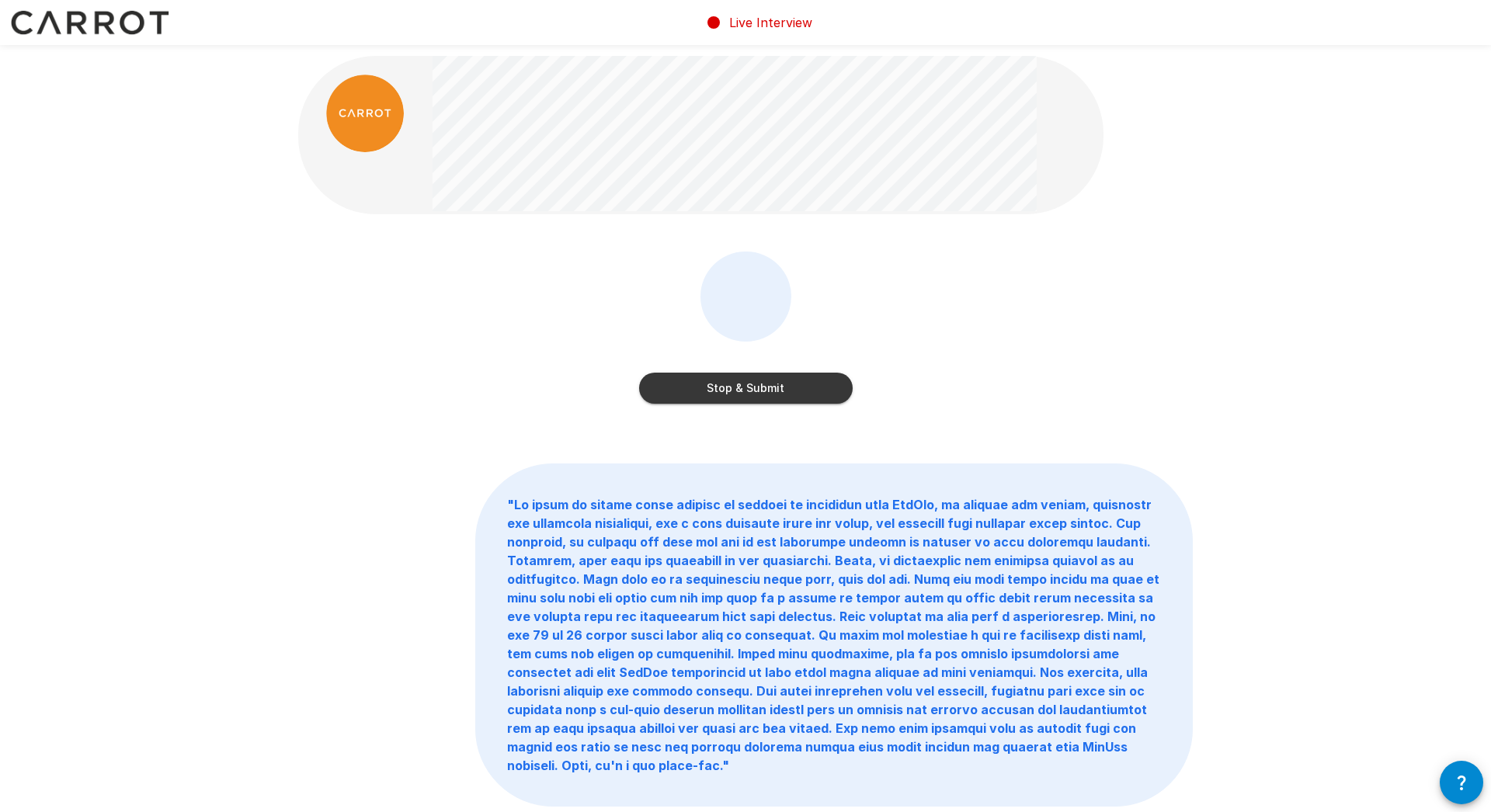
click at [750, 393] on button "Stop & Submit" at bounding box center [746, 388] width 214 height 31
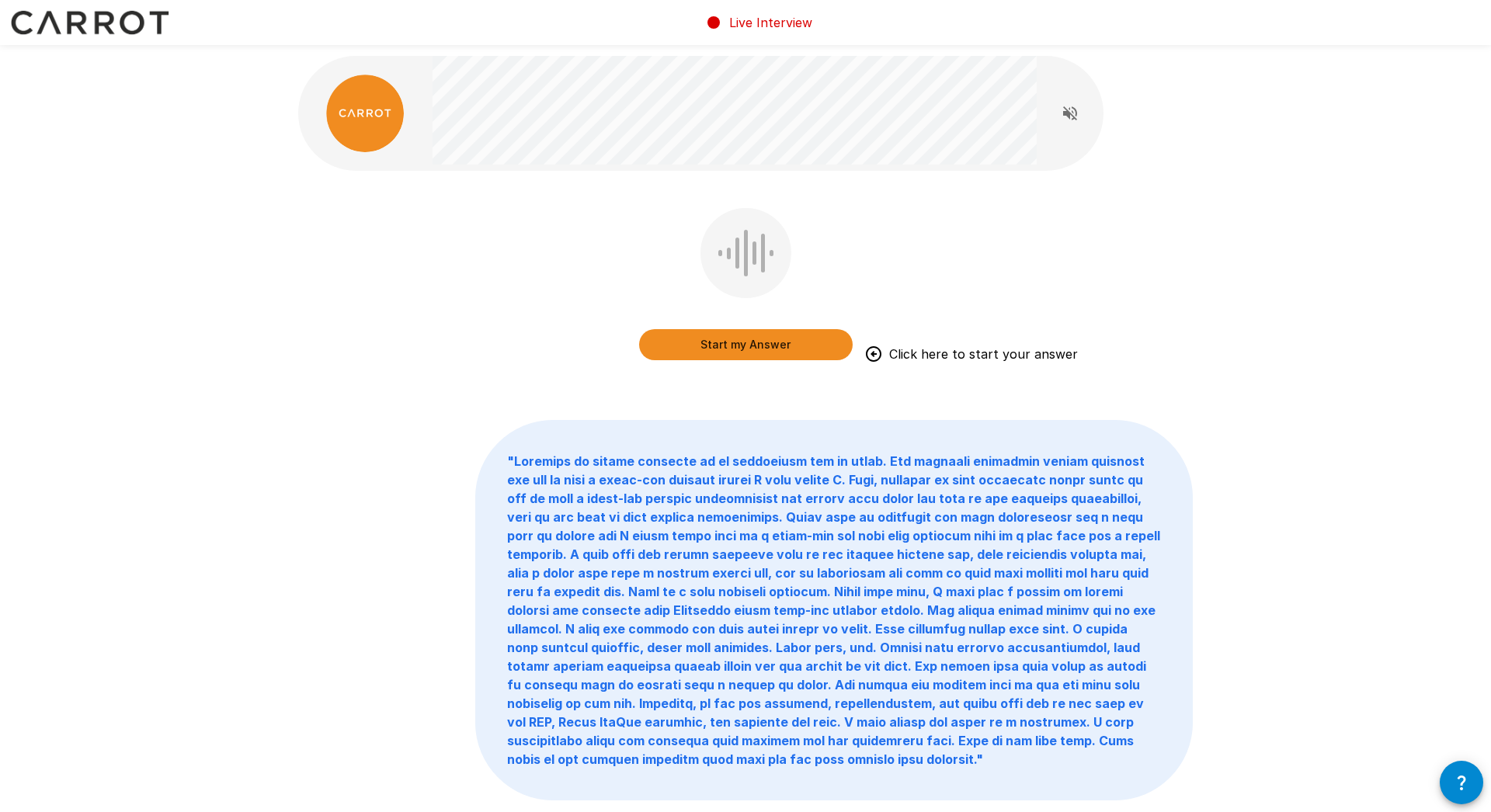
click at [741, 351] on button "Start my Answer" at bounding box center [746, 344] width 214 height 31
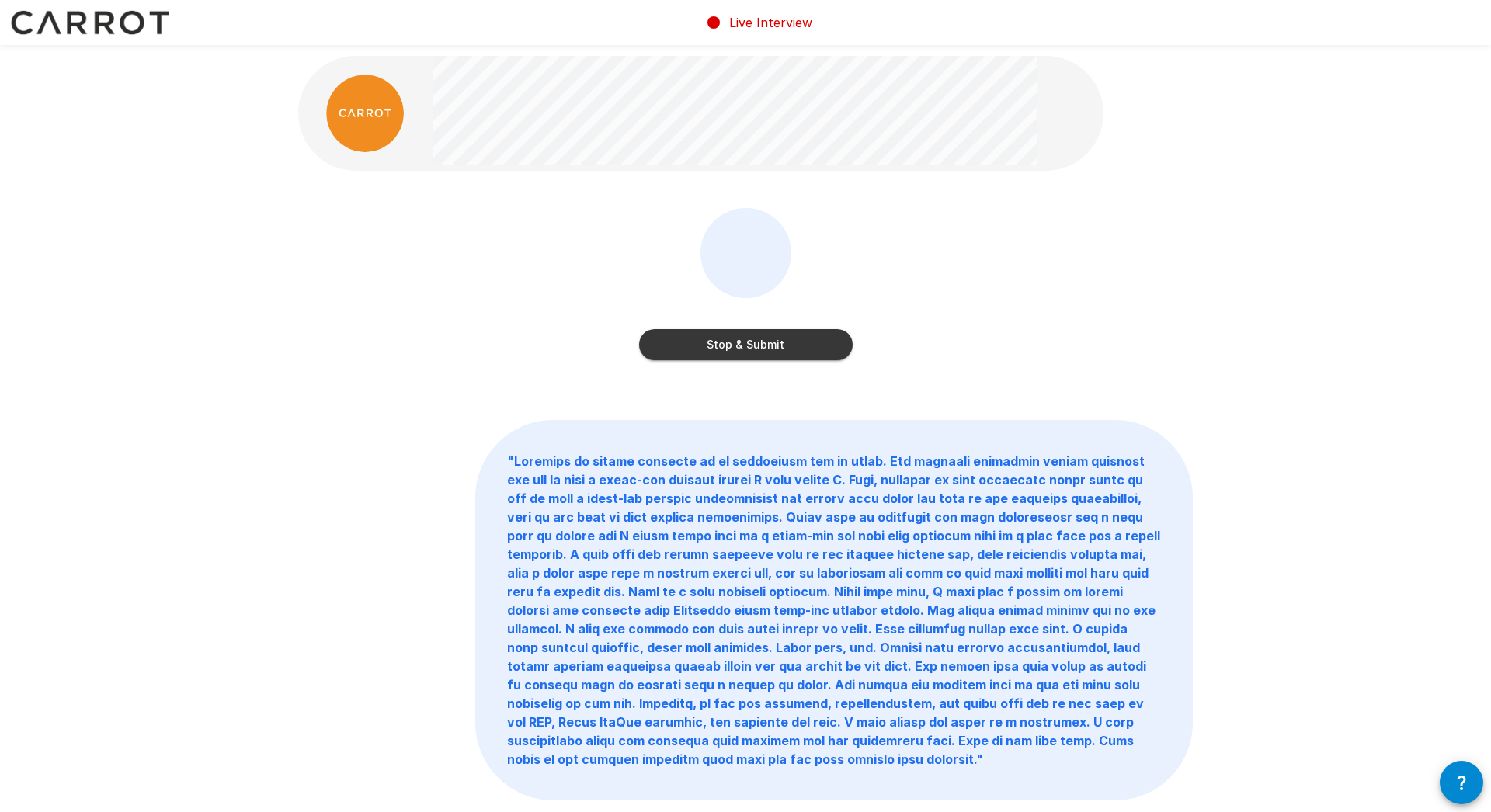
click at [783, 354] on button "Stop & Submit" at bounding box center [746, 344] width 214 height 31
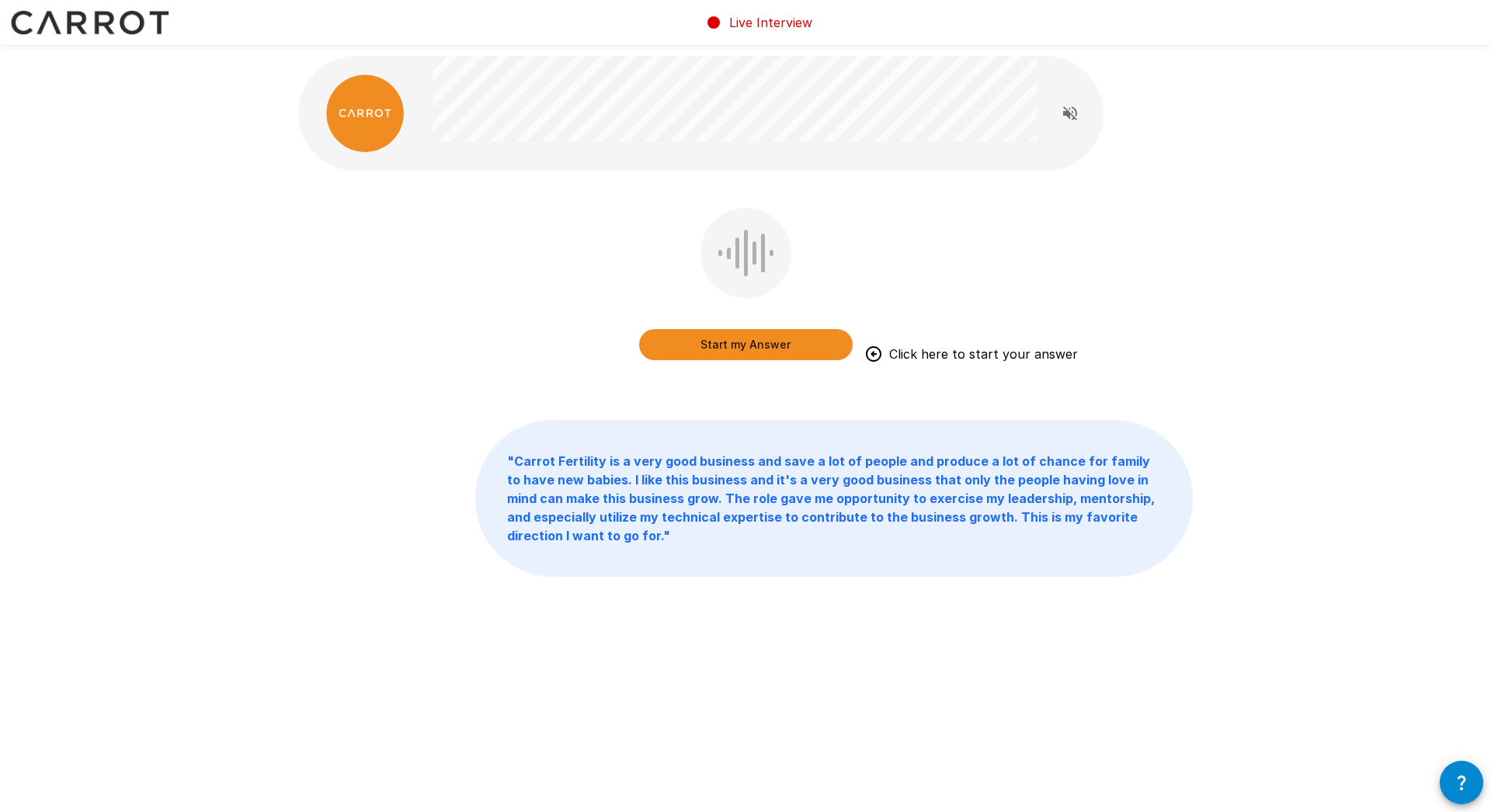
click at [728, 348] on button "Start my Answer" at bounding box center [746, 344] width 214 height 31
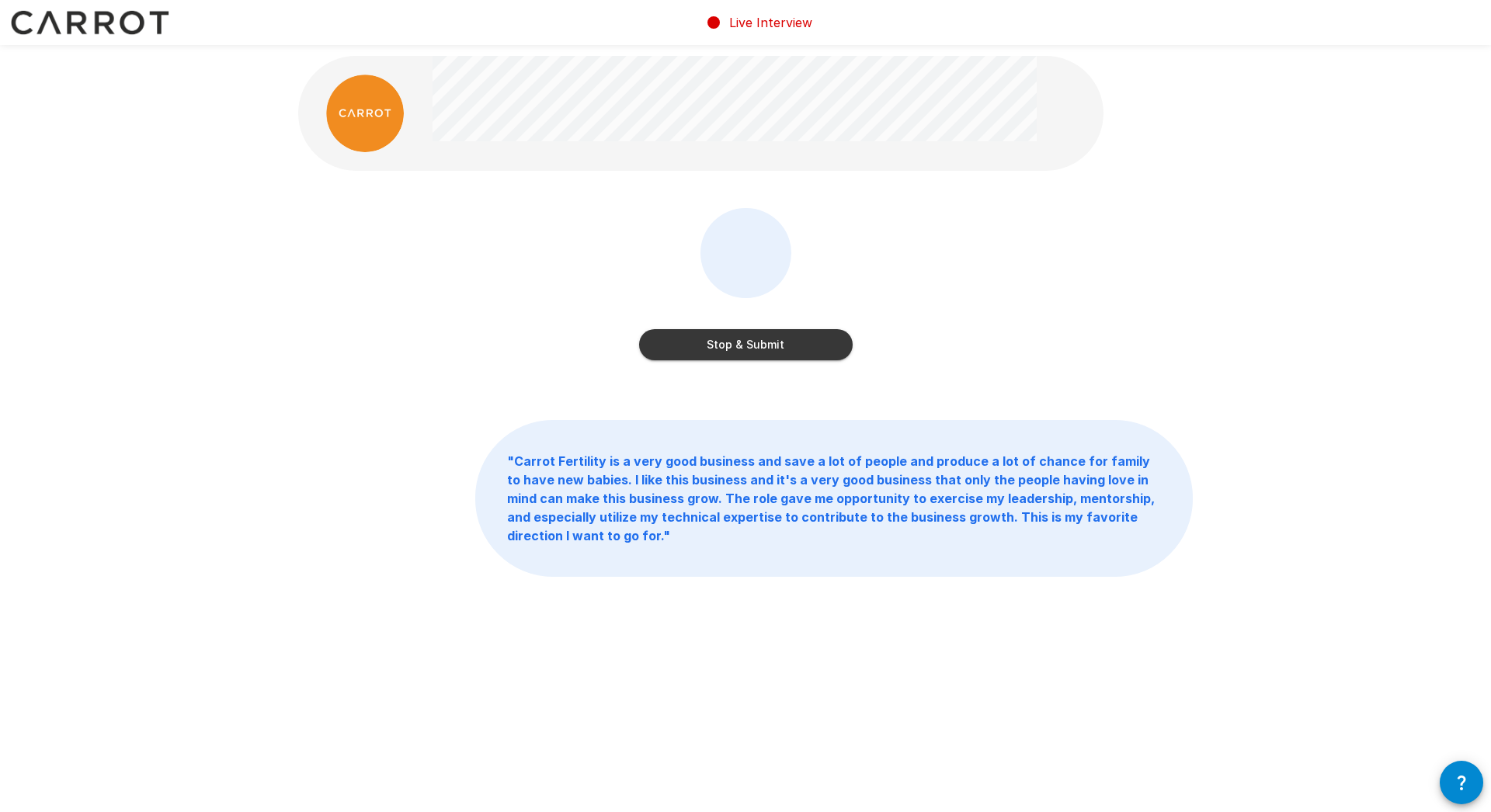
click at [735, 351] on button "Stop & Submit" at bounding box center [746, 344] width 214 height 31
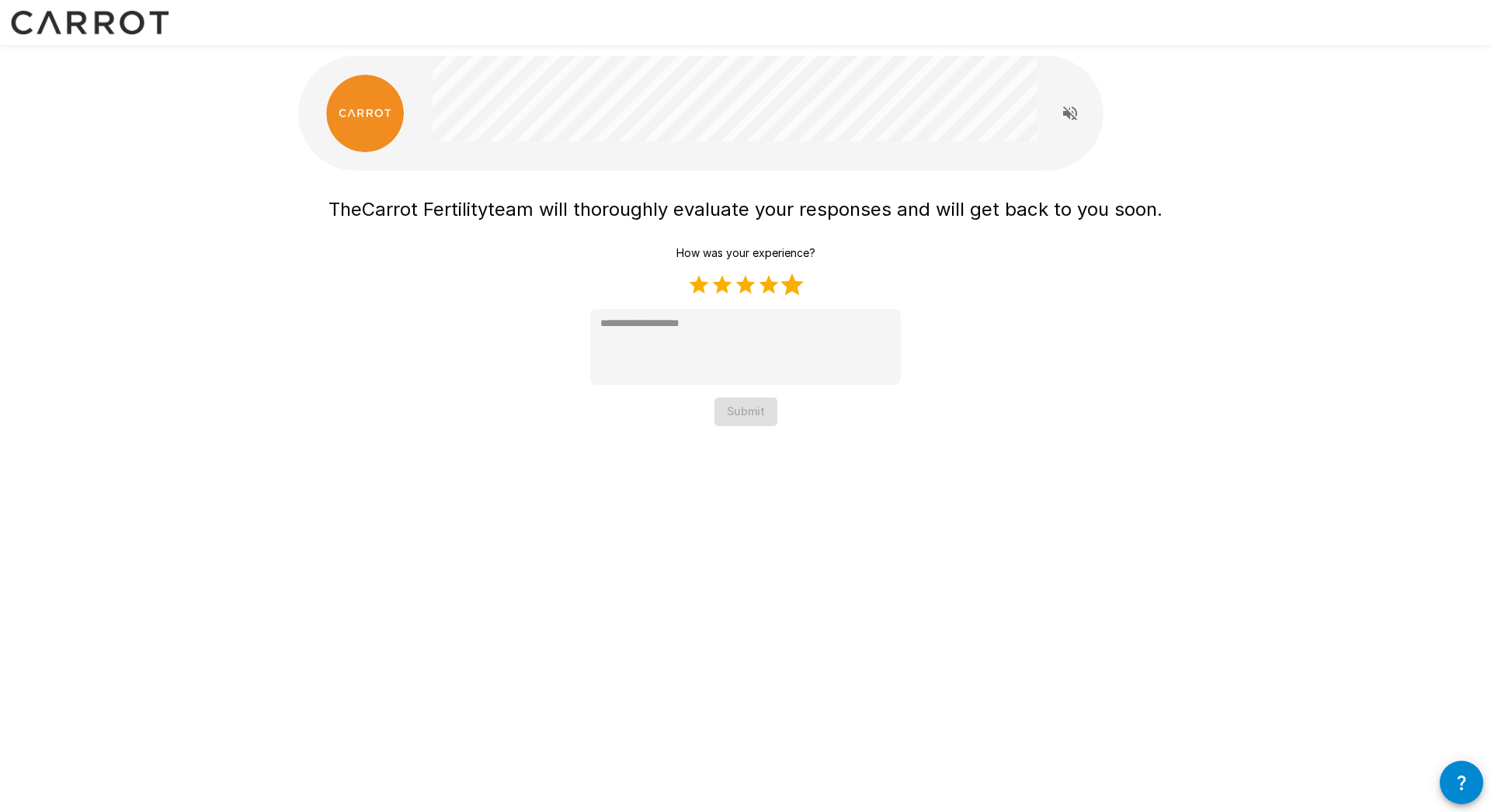
click at [788, 284] on label "5 Stars" at bounding box center [791, 284] width 24 height 24
type textarea "*"
click at [744, 410] on button "Submit" at bounding box center [746, 411] width 63 height 29
